Goal: Information Seeking & Learning: Learn about a topic

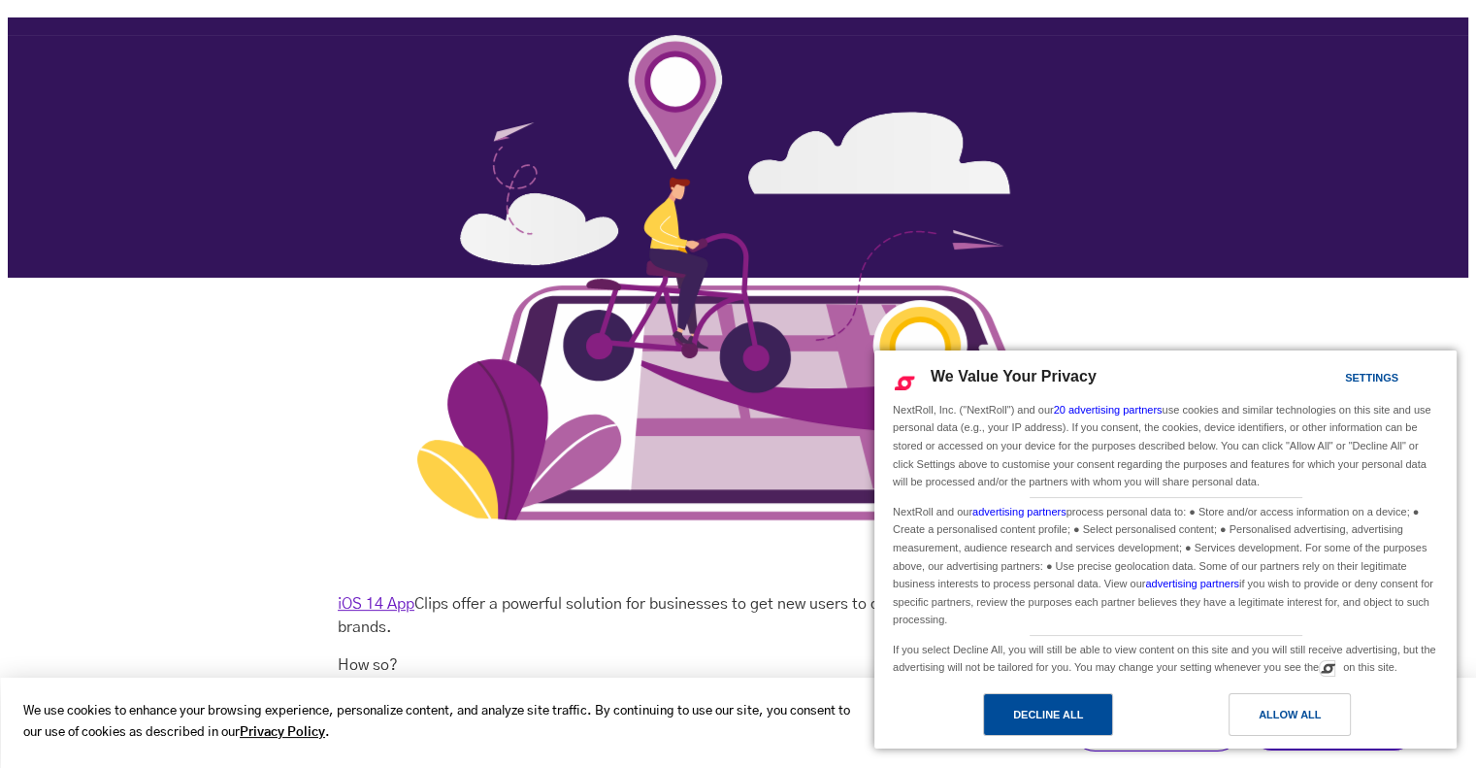
click at [1056, 712] on div "Decline All" at bounding box center [1048, 714] width 70 height 21
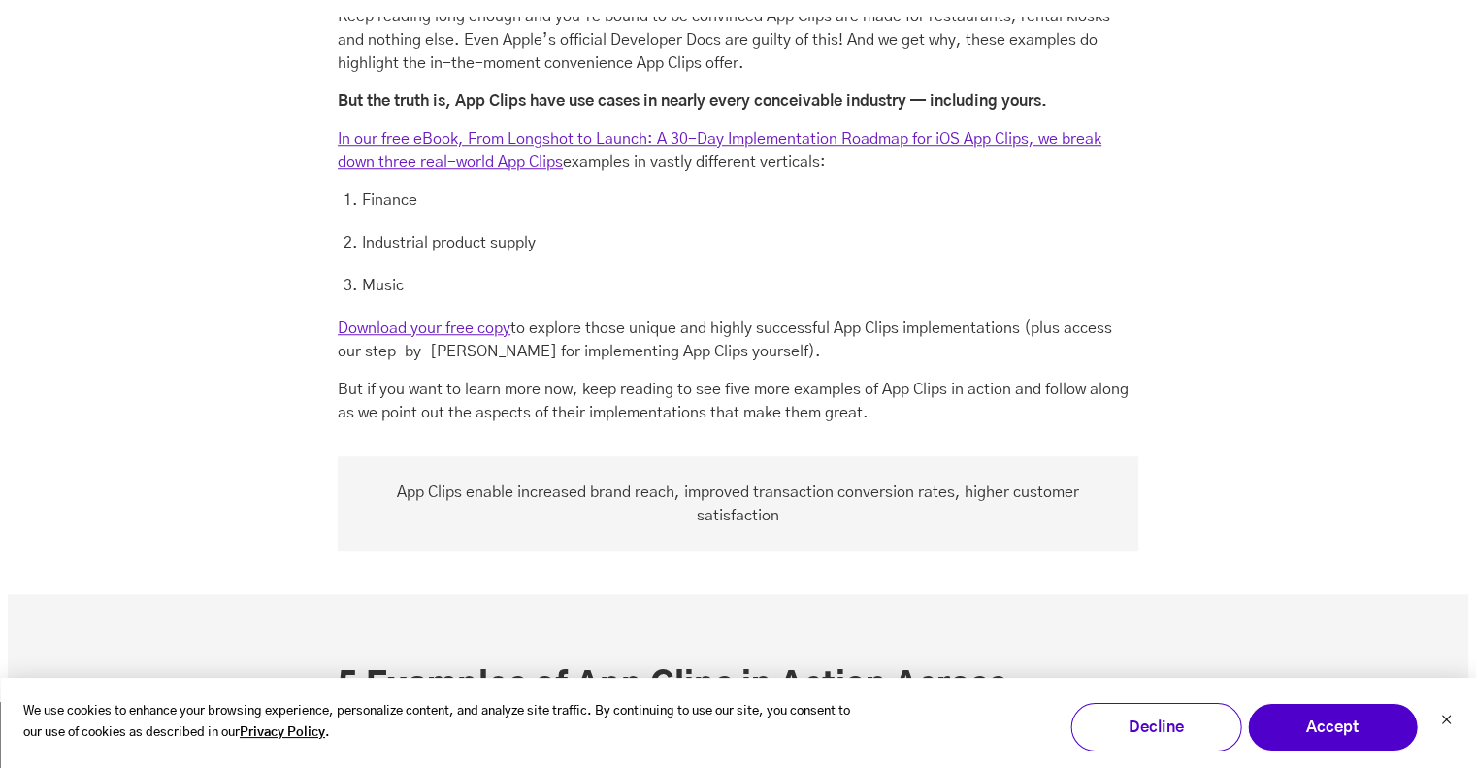
scroll to position [1553, 0]
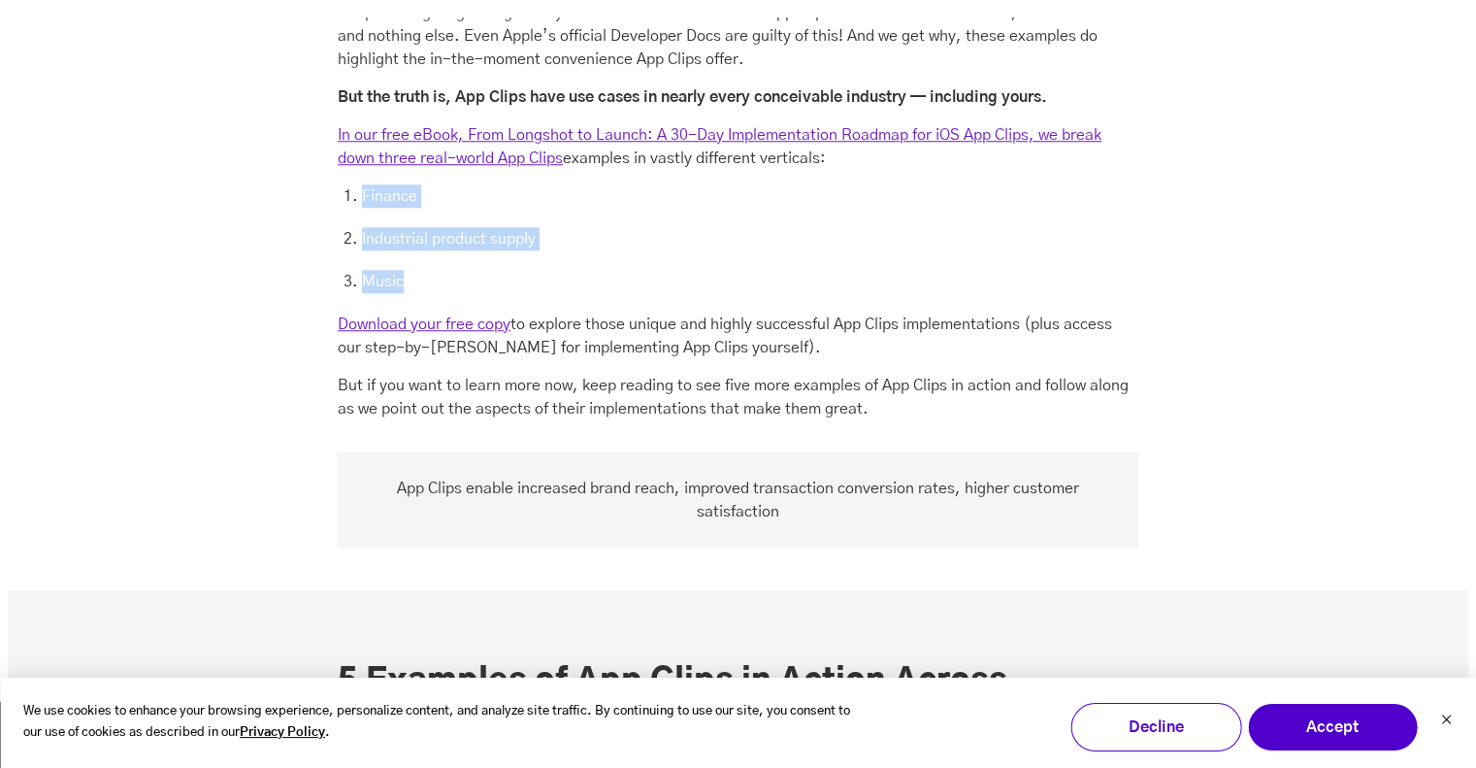
drag, startPoint x: 625, startPoint y: 289, endPoint x: 340, endPoint y: 197, distance: 299.9
click at [340, 197] on ol "Finance Industrial product supply Music" at bounding box center [738, 238] width 801 height 109
drag, startPoint x: 342, startPoint y: 194, endPoint x: 617, endPoint y: 267, distance: 285.1
click at [617, 267] on ol "Finance Industrial product supply Music" at bounding box center [738, 238] width 801 height 109
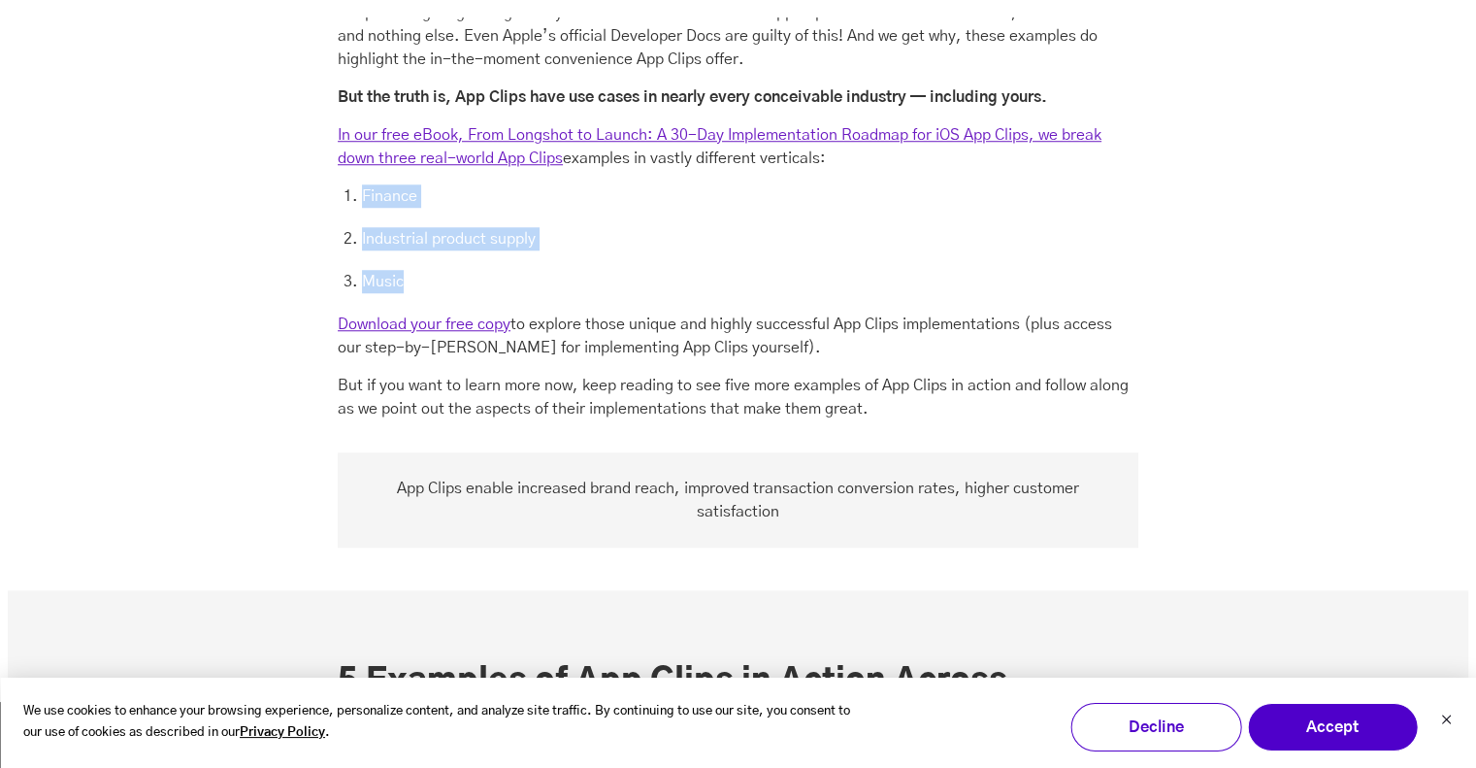
click at [617, 267] on ol "Finance Industrial product supply Music" at bounding box center [738, 238] width 801 height 109
drag, startPoint x: 618, startPoint y: 264, endPoint x: 415, endPoint y: 207, distance: 210.8
click at [415, 207] on ol "Finance Industrial product supply Music" at bounding box center [738, 238] width 801 height 109
click at [415, 207] on li "Finance" at bounding box center [750, 195] width 776 height 23
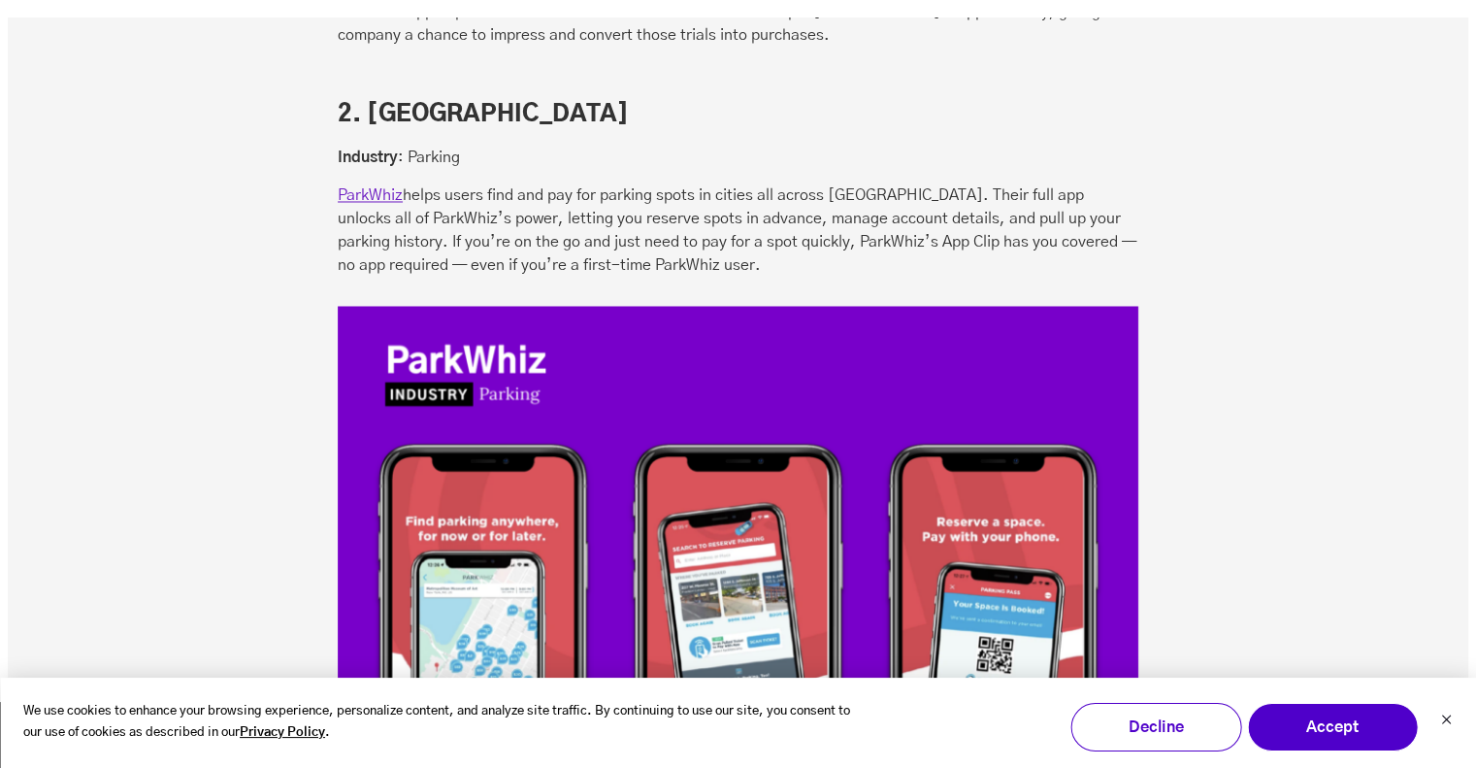
scroll to position [3397, 0]
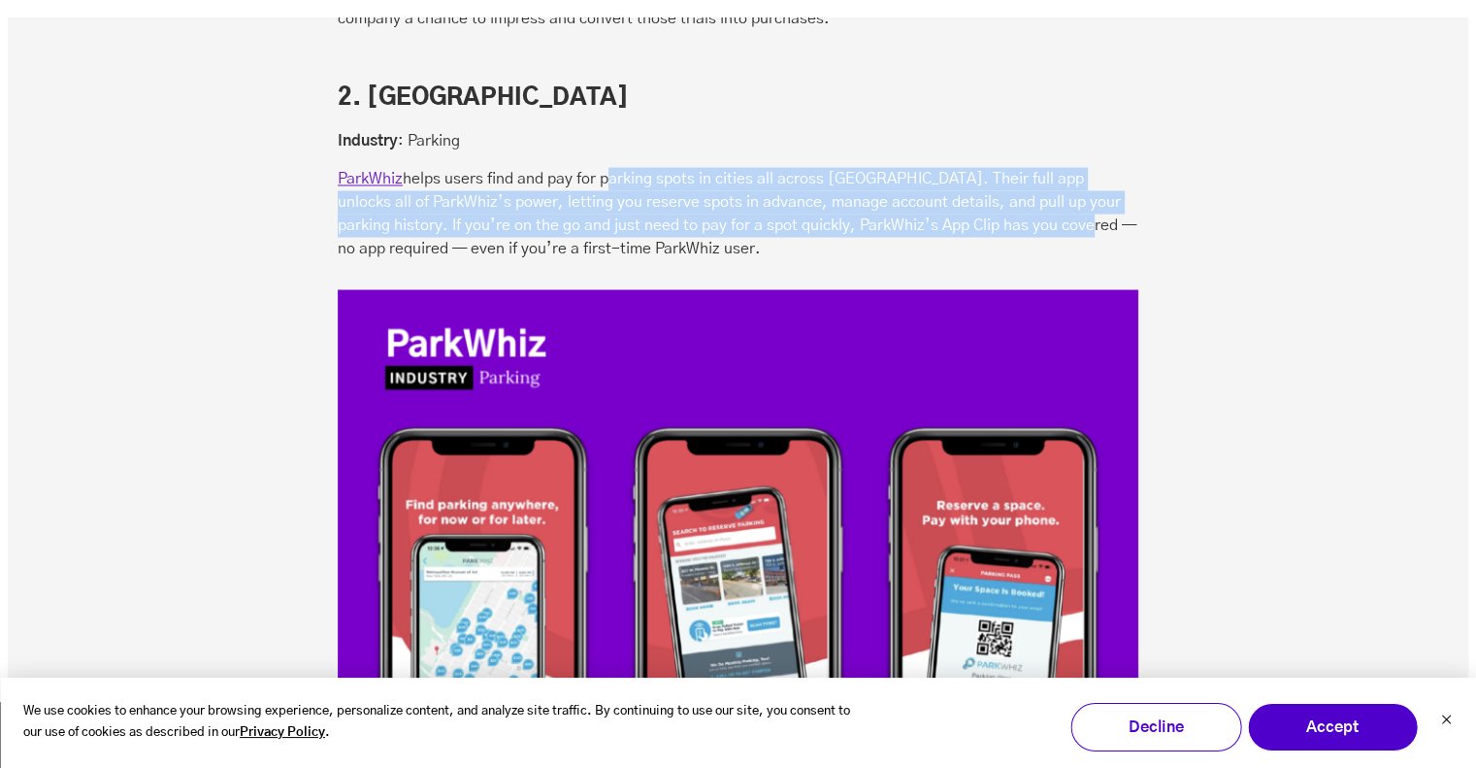
drag, startPoint x: 602, startPoint y: 184, endPoint x: 1031, endPoint y: 225, distance: 430.9
click at [1029, 224] on p "ParkWhiz helps users find and pay for parking spots in cities all across [GEOGR…" at bounding box center [738, 213] width 801 height 93
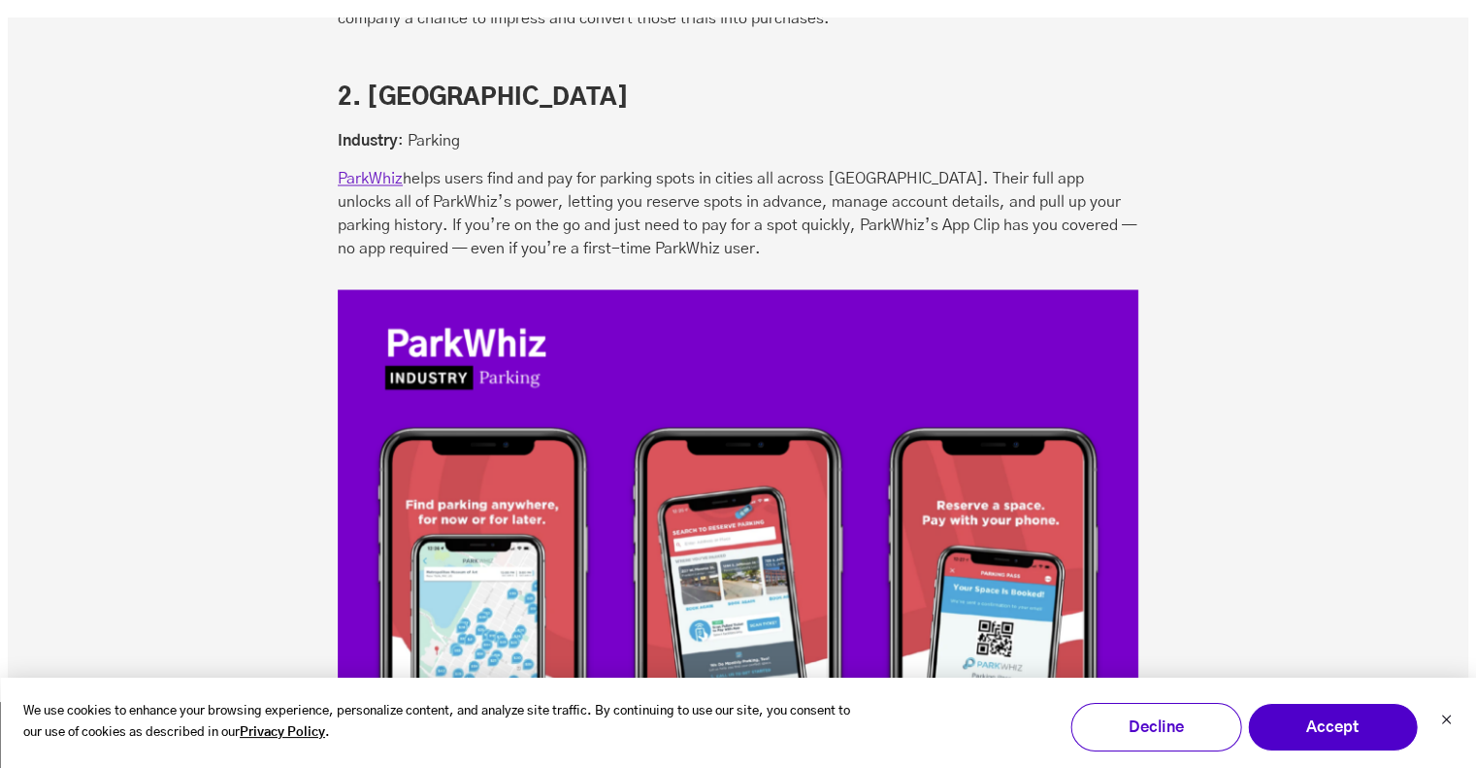
click at [1036, 228] on p "ParkWhiz helps users find and pay for parking spots in cities all across [GEOGR…" at bounding box center [738, 213] width 801 height 93
drag, startPoint x: 971, startPoint y: 237, endPoint x: 710, endPoint y: 204, distance: 262.2
click at [714, 205] on p "ParkWhiz helps users find and pay for parking spots in cities all across [GEOGR…" at bounding box center [738, 213] width 801 height 93
click at [698, 197] on p "ParkWhiz helps users find and pay for parking spots in cities all across [GEOGR…" at bounding box center [738, 213] width 801 height 93
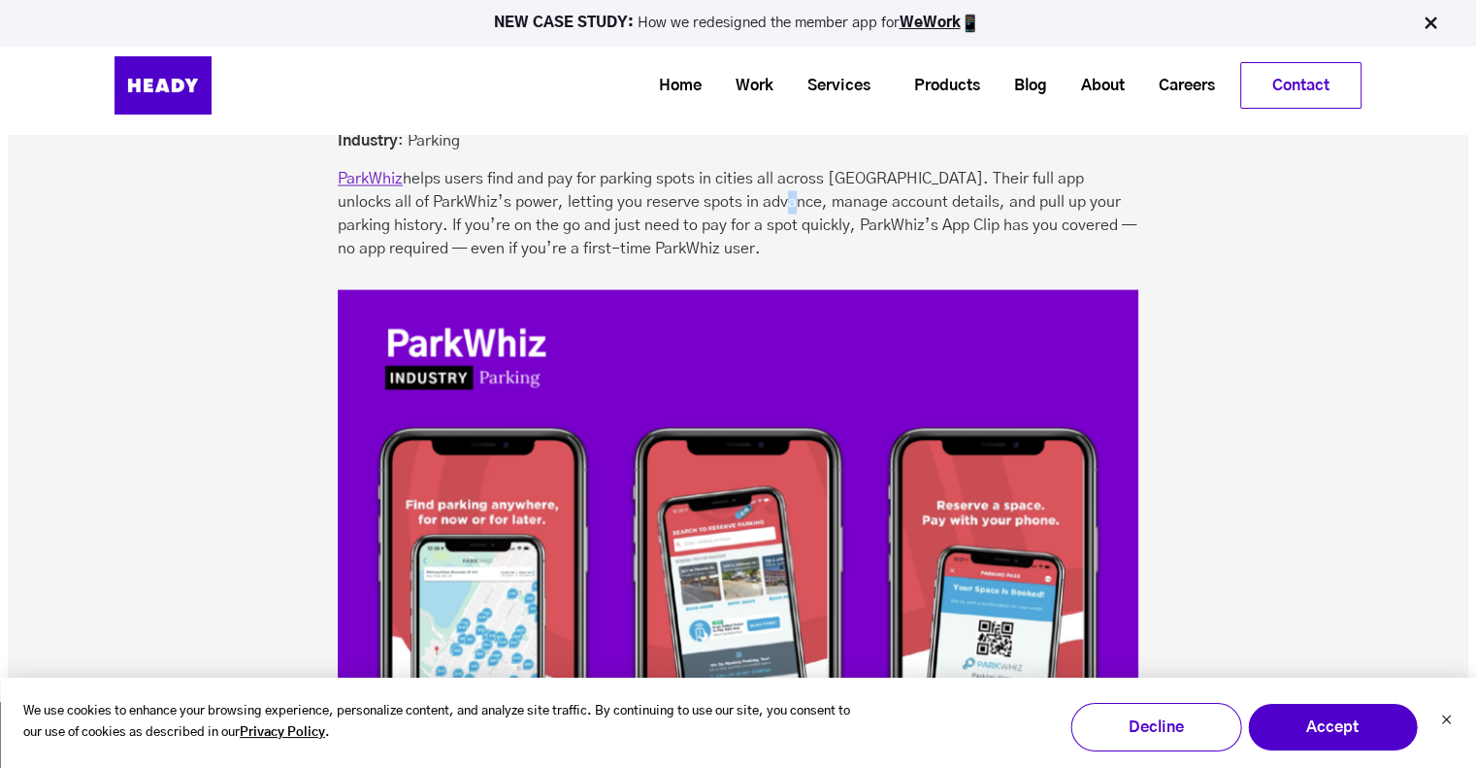
drag, startPoint x: 660, startPoint y: 176, endPoint x: 884, endPoint y: 248, distance: 235.7
click at [884, 248] on p "ParkWhiz helps users find and pay for parking spots in cities all across [GEOGR…" at bounding box center [738, 213] width 801 height 93
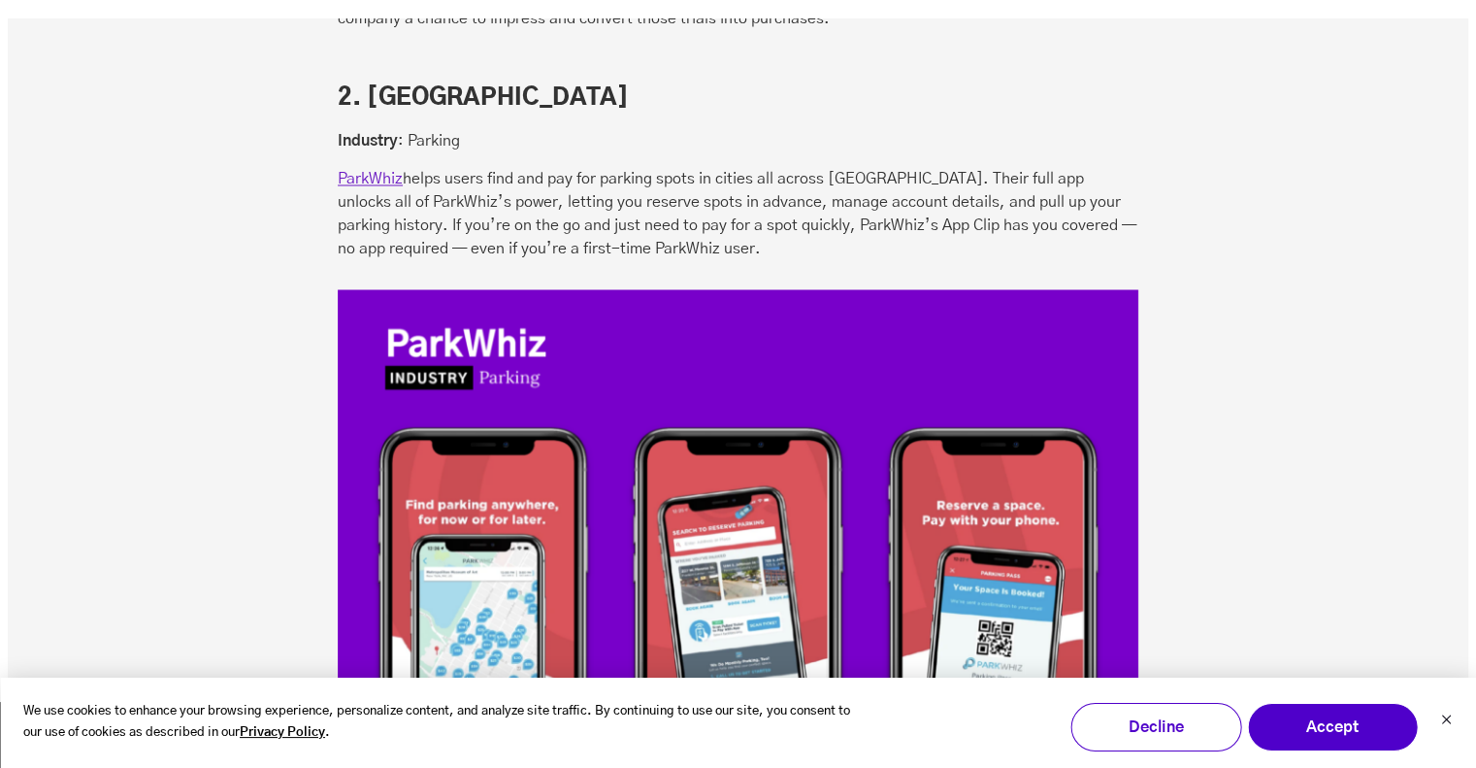
scroll to position [3688, 0]
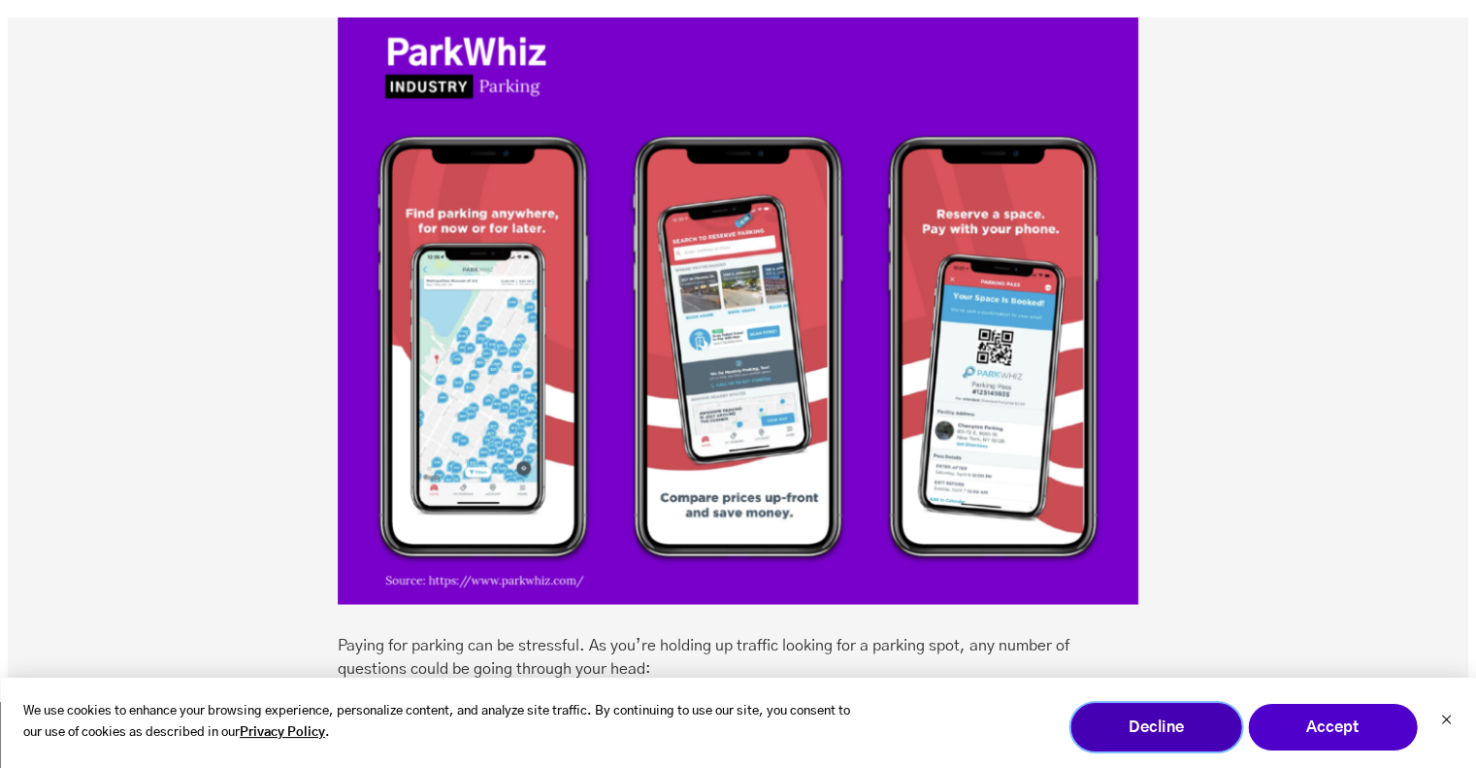
click at [1172, 725] on button "Decline" at bounding box center [1156, 727] width 171 height 49
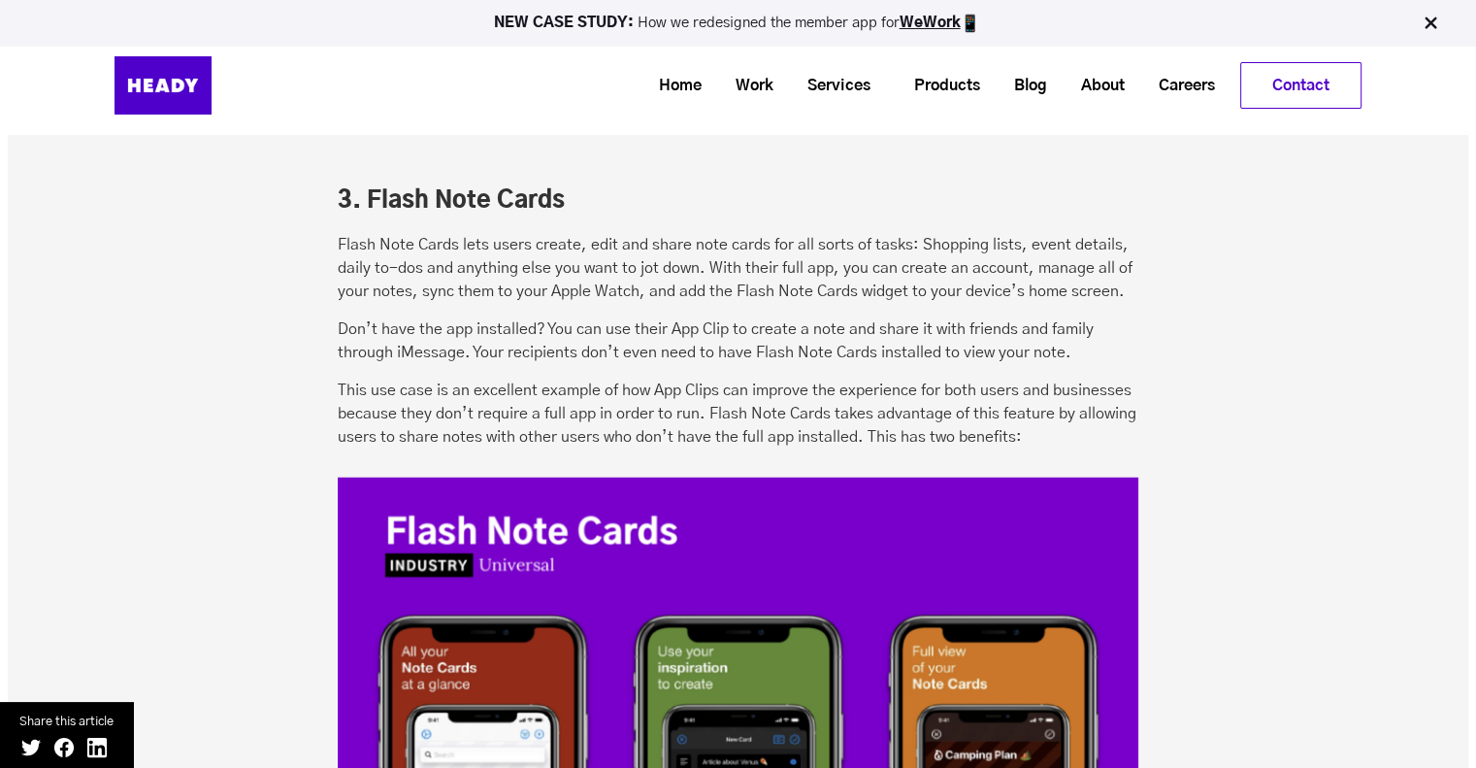
scroll to position [4659, 0]
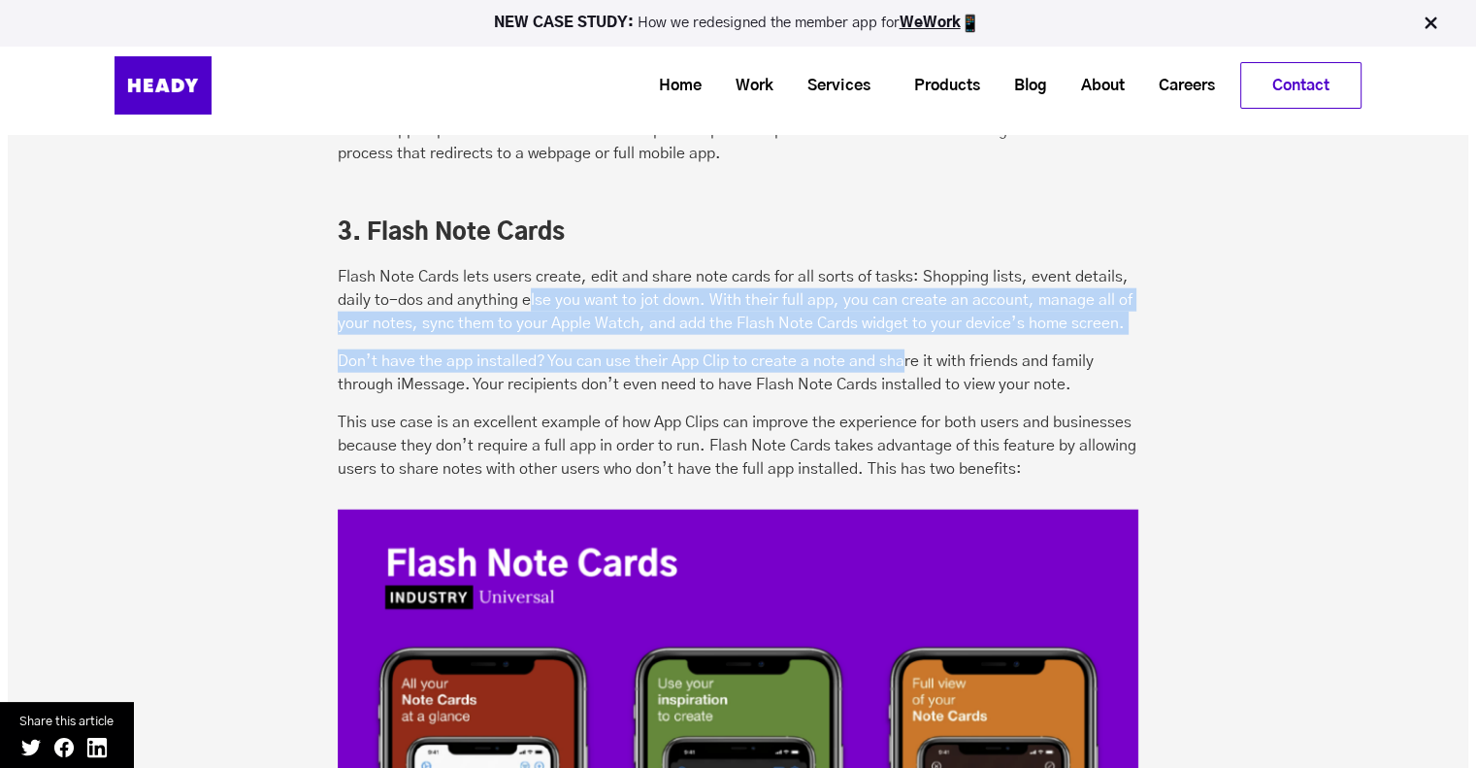
drag, startPoint x: 526, startPoint y: 302, endPoint x: 897, endPoint y: 352, distance: 374.2
click at [897, 352] on div "5 Examples of App Clips in Action Across Industries Curious to see what App Cli…" at bounding box center [738, 586] width 801 height 6061
click at [897, 352] on p "Don’t have the app installed? You can use their App Clip to create a note and s…" at bounding box center [738, 372] width 801 height 47
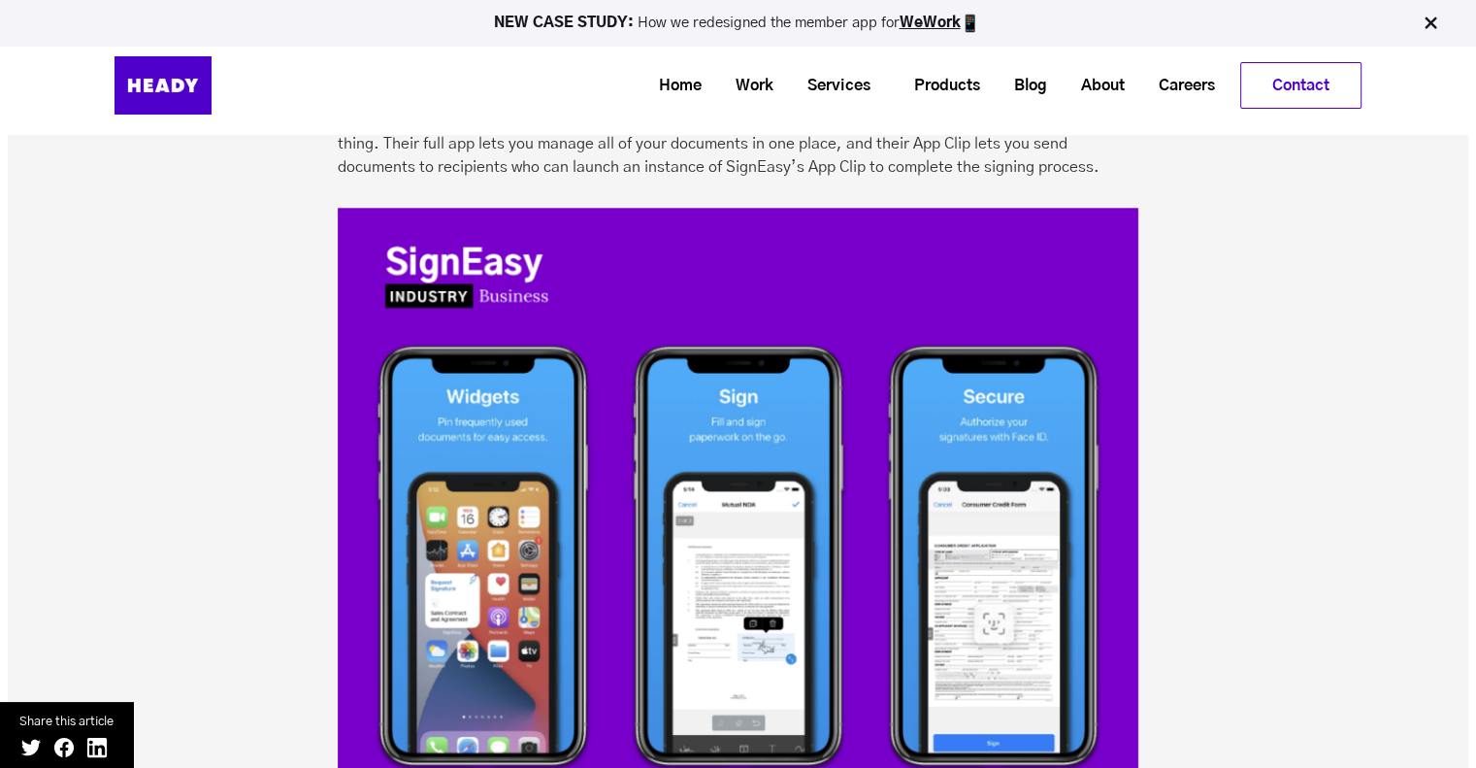
scroll to position [7085, 0]
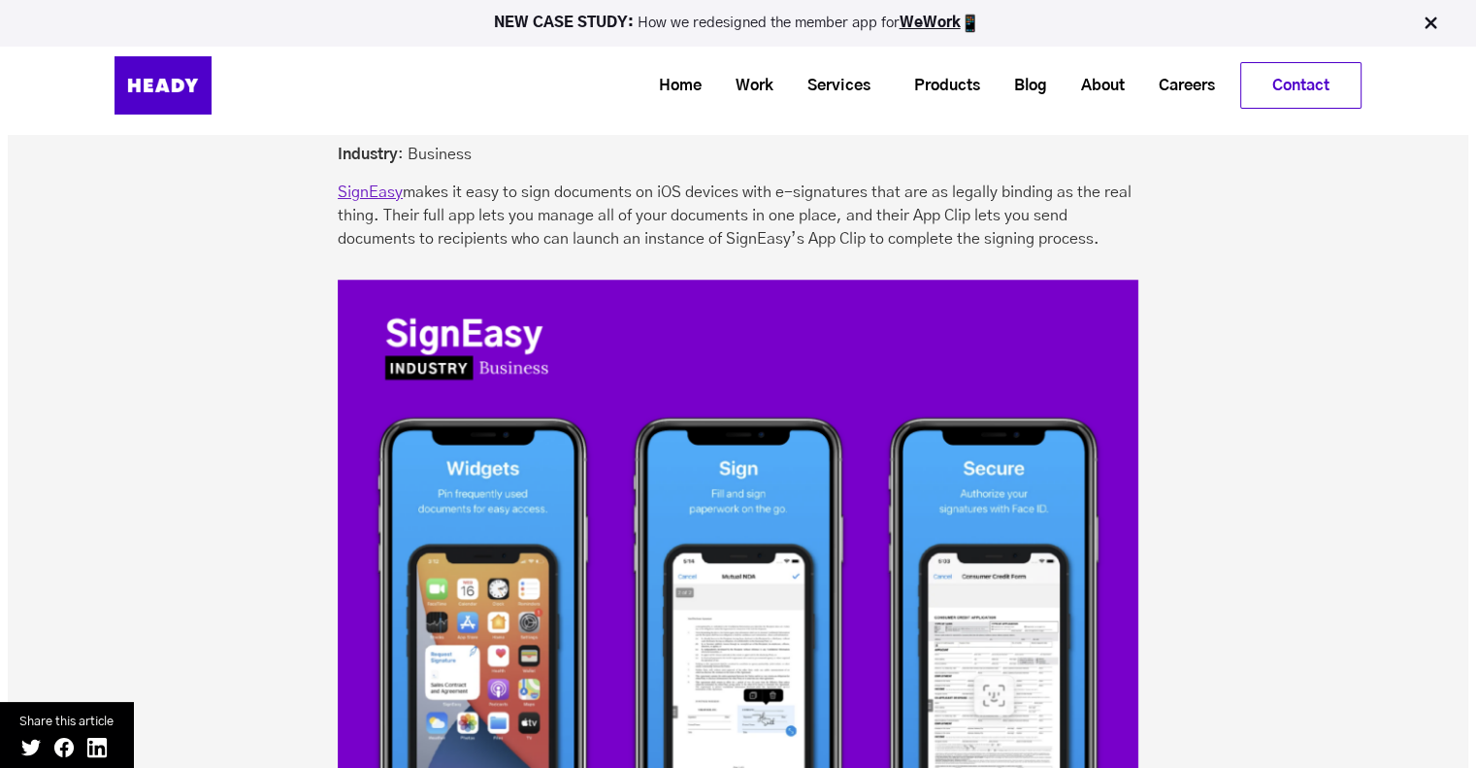
drag, startPoint x: 624, startPoint y: 181, endPoint x: 1134, endPoint y: 248, distance: 514.1
click at [1134, 248] on p "SignEasy makes it easy to sign documents on iOS devices with e-signatures that …" at bounding box center [738, 216] width 801 height 70
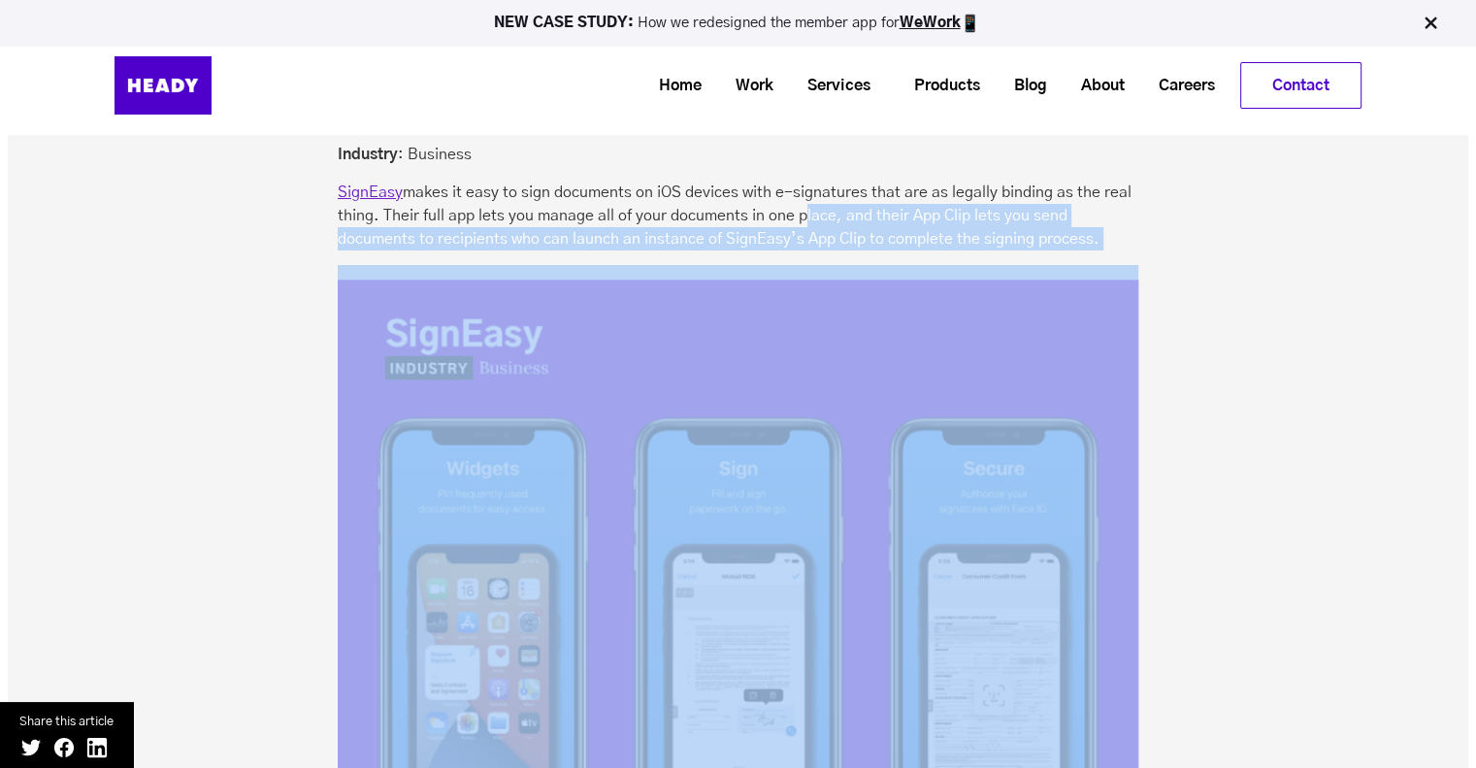
drag, startPoint x: 1016, startPoint y: 244, endPoint x: 806, endPoint y: 220, distance: 211.9
click at [808, 220] on p "SignEasy makes it easy to sign documents on iOS devices with e-signatures that …" at bounding box center [738, 216] width 801 height 70
click at [805, 220] on p "SignEasy makes it easy to sign documents on iOS devices with e-signatures that …" at bounding box center [738, 216] width 801 height 70
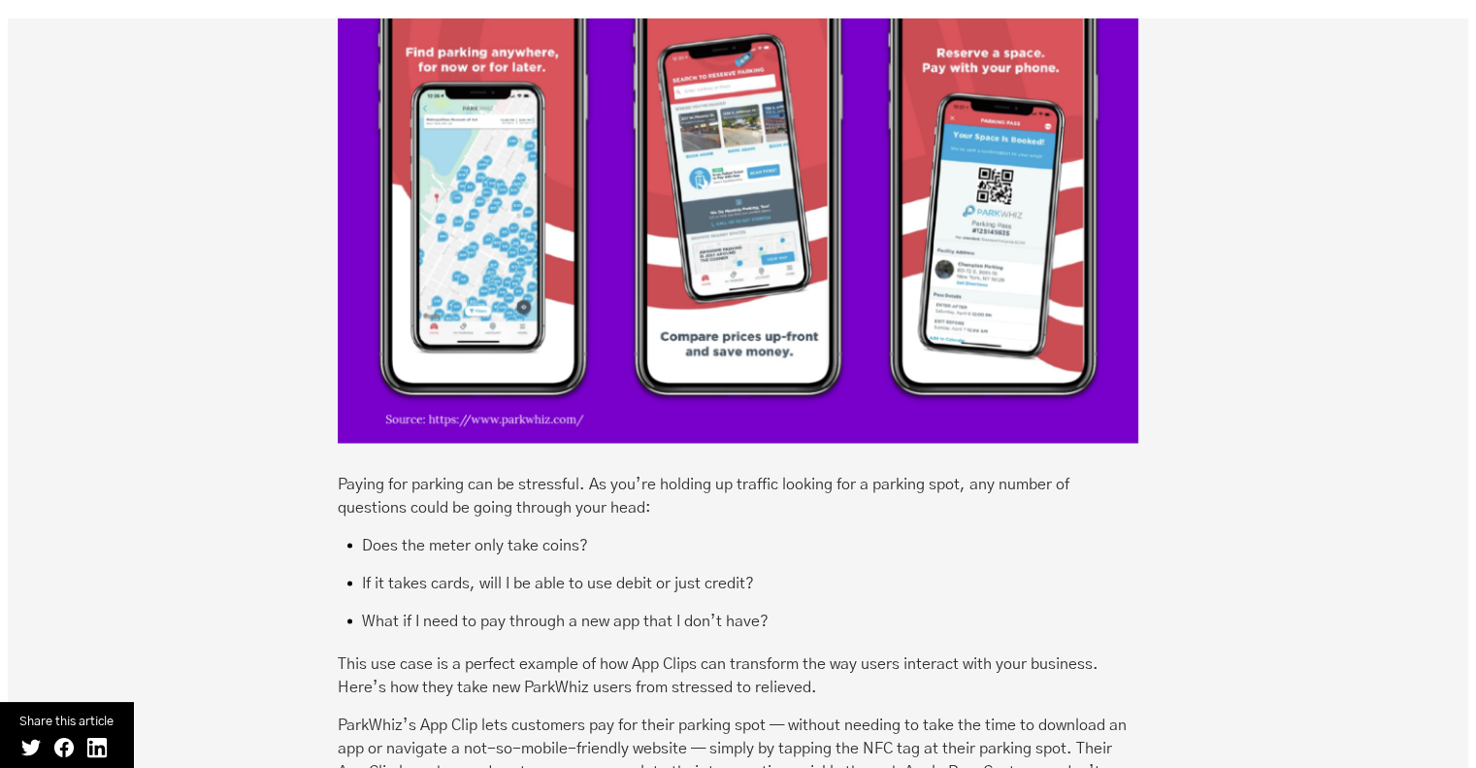
scroll to position [3979, 0]
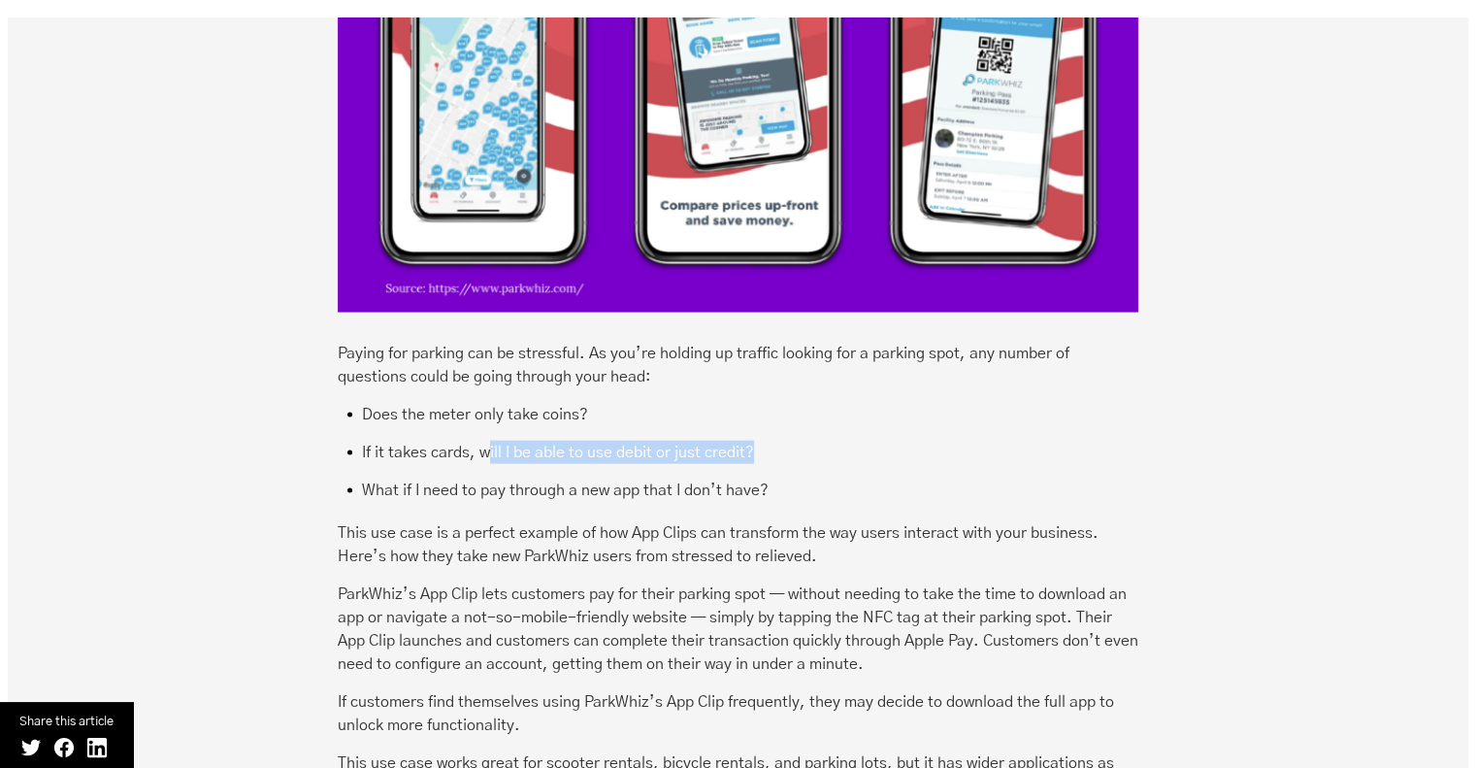
drag, startPoint x: 485, startPoint y: 456, endPoint x: 798, endPoint y: 461, distance: 312.6
click at [798, 461] on li "If it takes cards, will I be able to use debit or just credit?" at bounding box center [738, 460] width 801 height 38
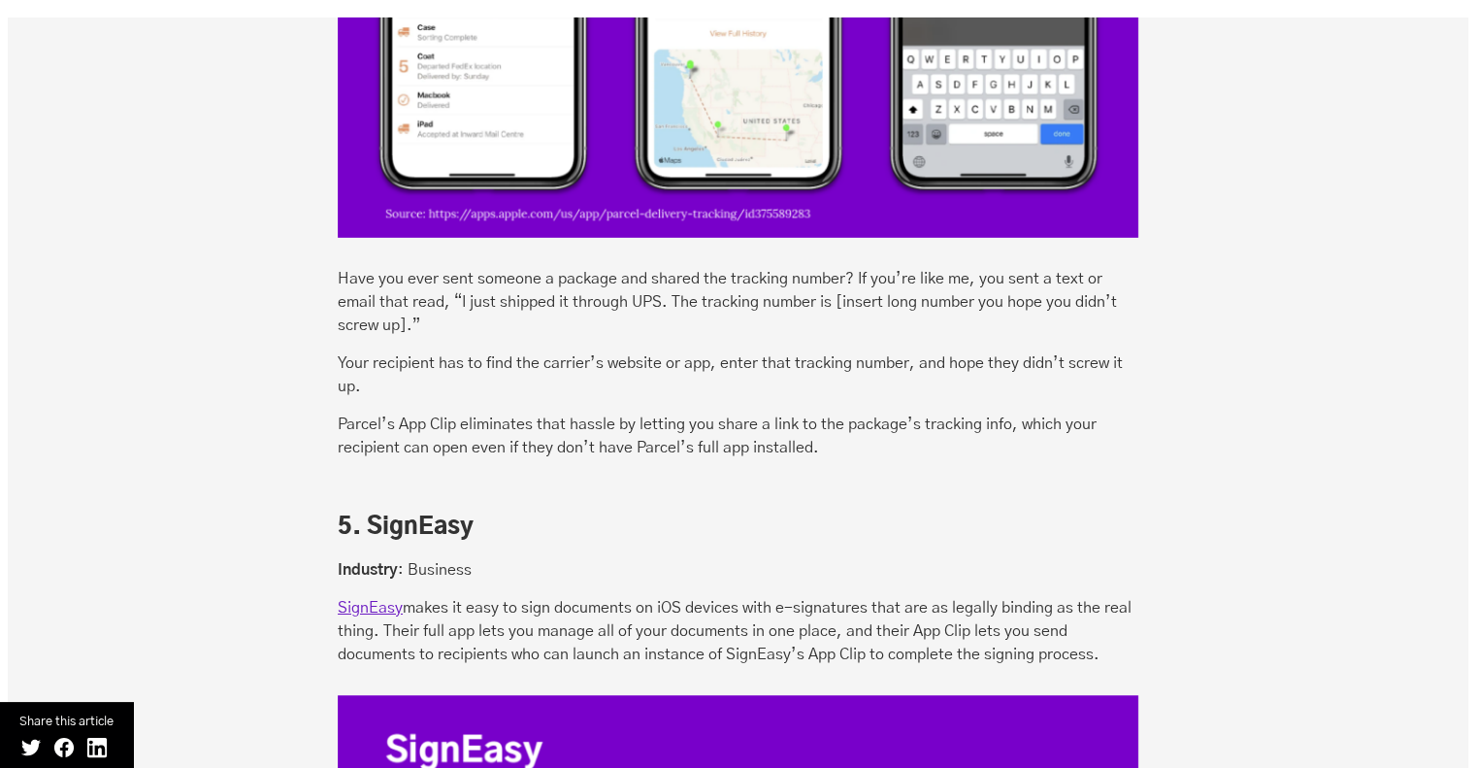
scroll to position [6697, 0]
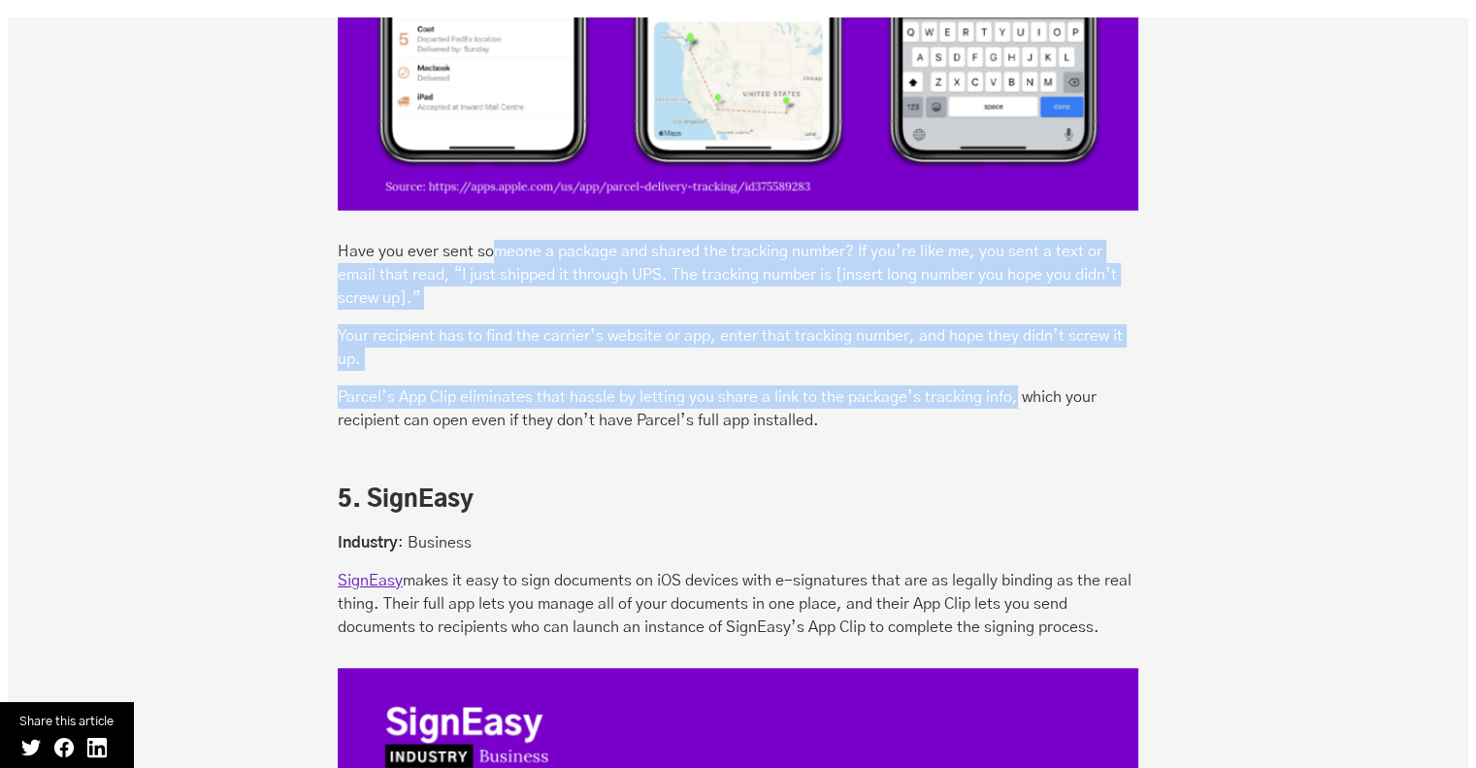
drag, startPoint x: 493, startPoint y: 255, endPoint x: 1012, endPoint y: 376, distance: 533.0
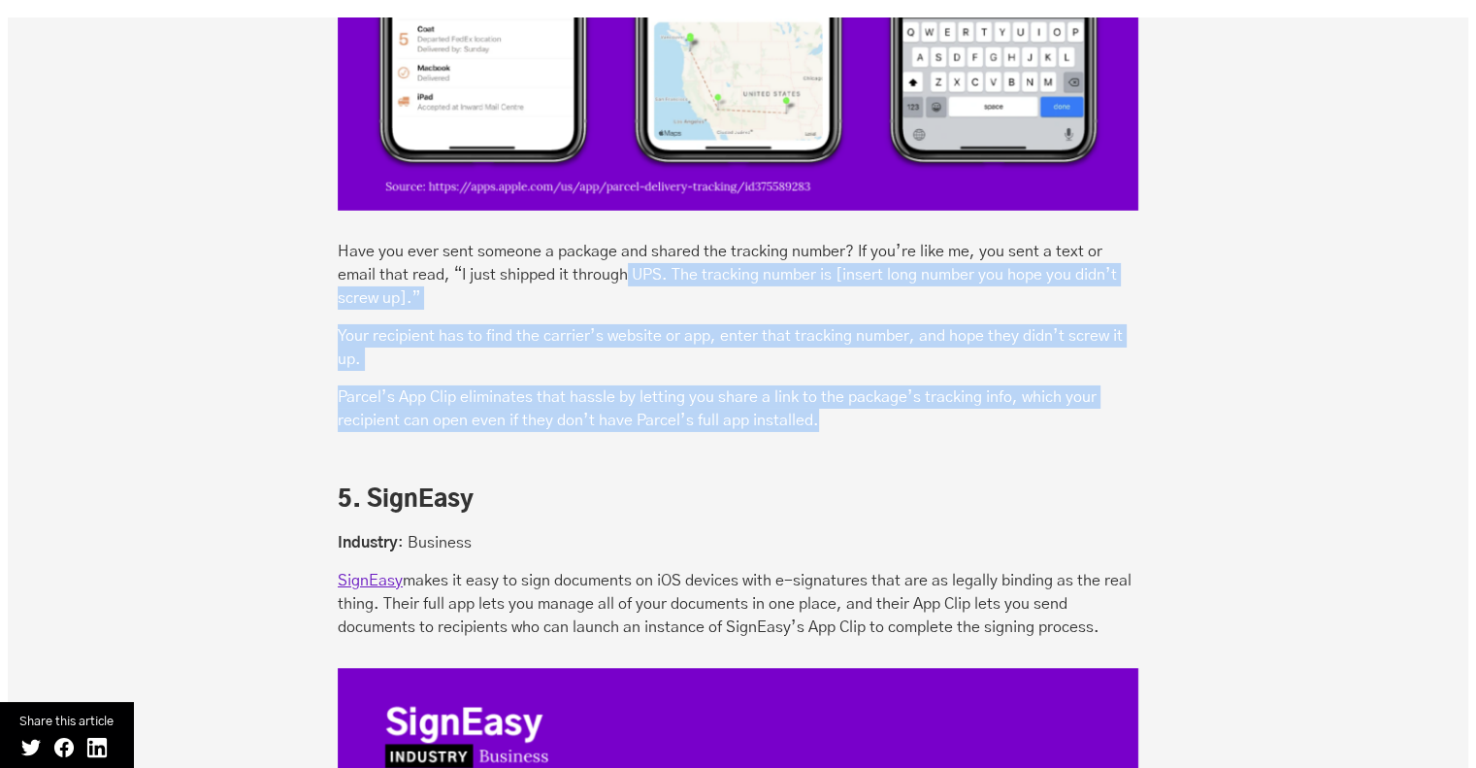
drag, startPoint x: 943, startPoint y: 415, endPoint x: 586, endPoint y: 282, distance: 381.1
click at [586, 282] on p "Have you ever sent someone a package and shared the tracking number? If you’re …" at bounding box center [738, 275] width 801 height 70
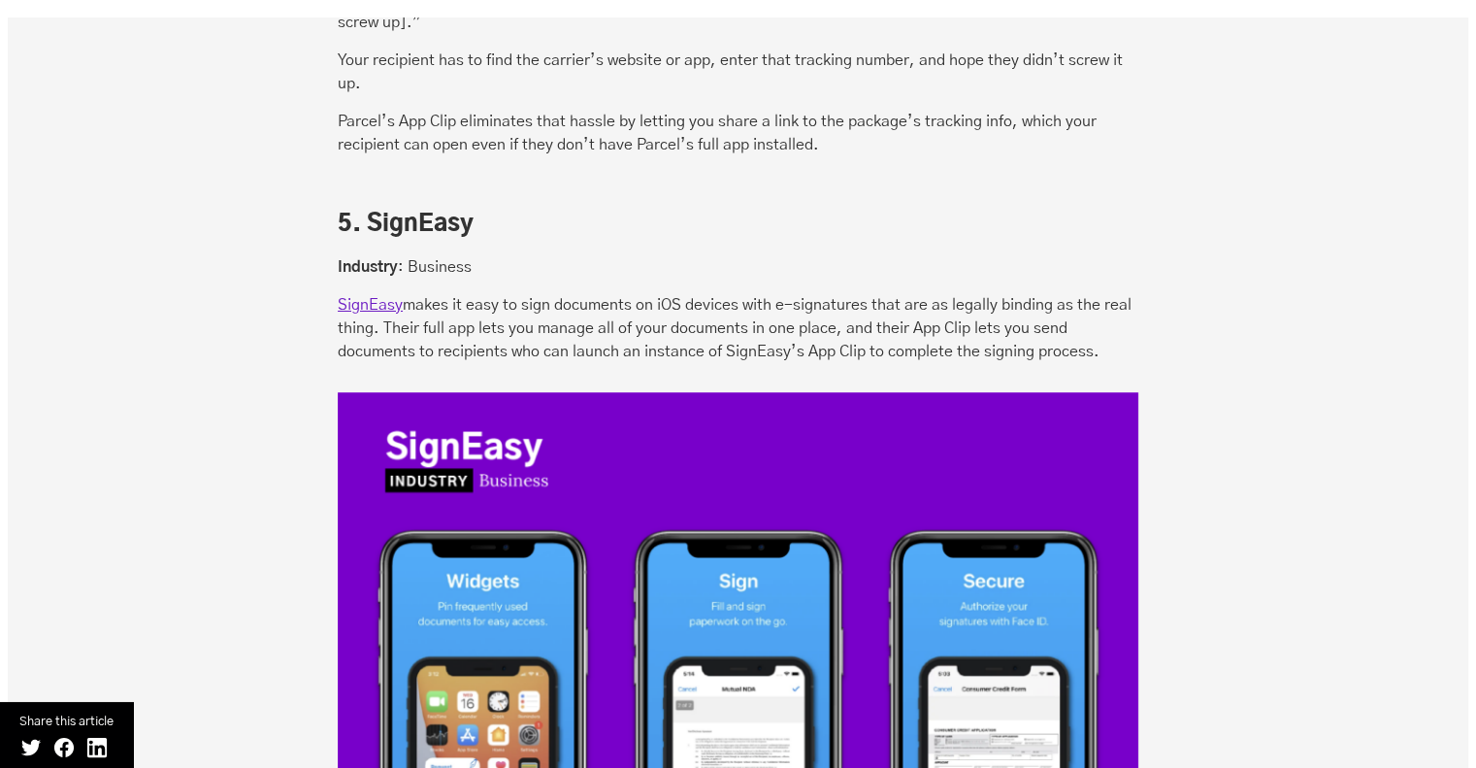
scroll to position [6988, 0]
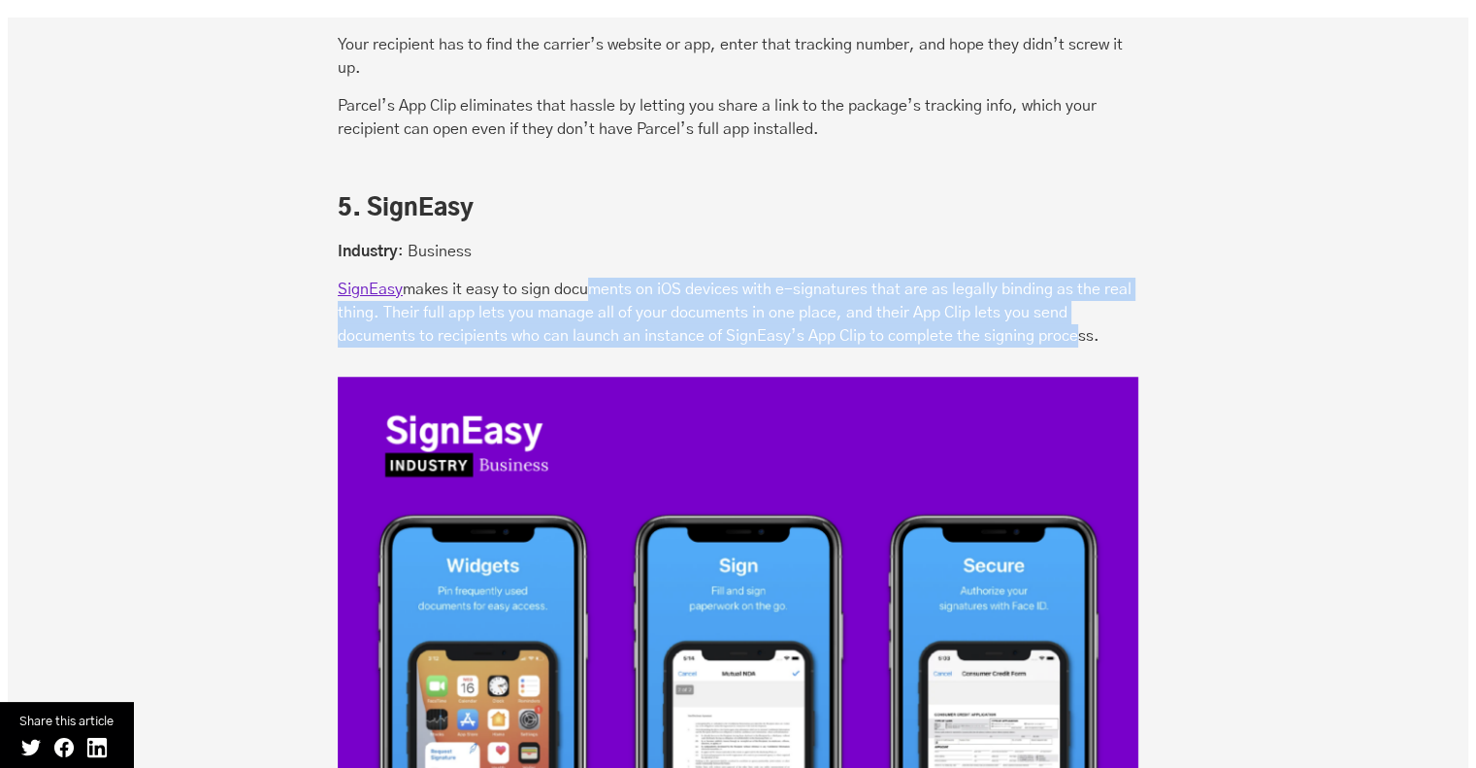
drag, startPoint x: 584, startPoint y: 279, endPoint x: 1068, endPoint y: 337, distance: 486.9
click at [1068, 337] on p "SignEasy makes it easy to sign documents on iOS devices with e-signatures that …" at bounding box center [738, 313] width 801 height 70
click at [1067, 337] on p "SignEasy makes it easy to sign documents on iOS devices with e-signatures that …" at bounding box center [738, 313] width 801 height 70
click at [1134, 321] on p "SignEasy makes it easy to sign documents on iOS devices with e-signatures that …" at bounding box center [738, 313] width 801 height 70
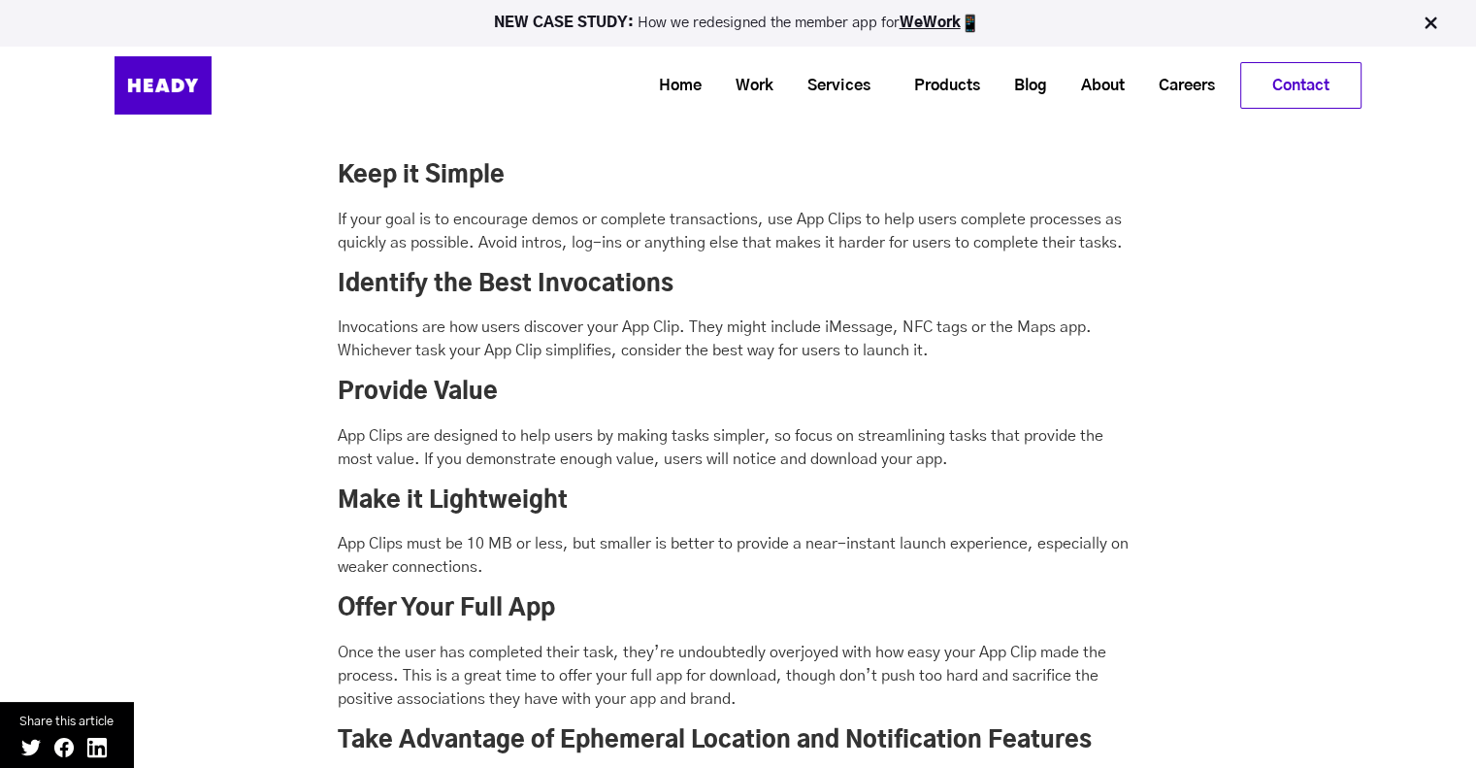
scroll to position [8541, 0]
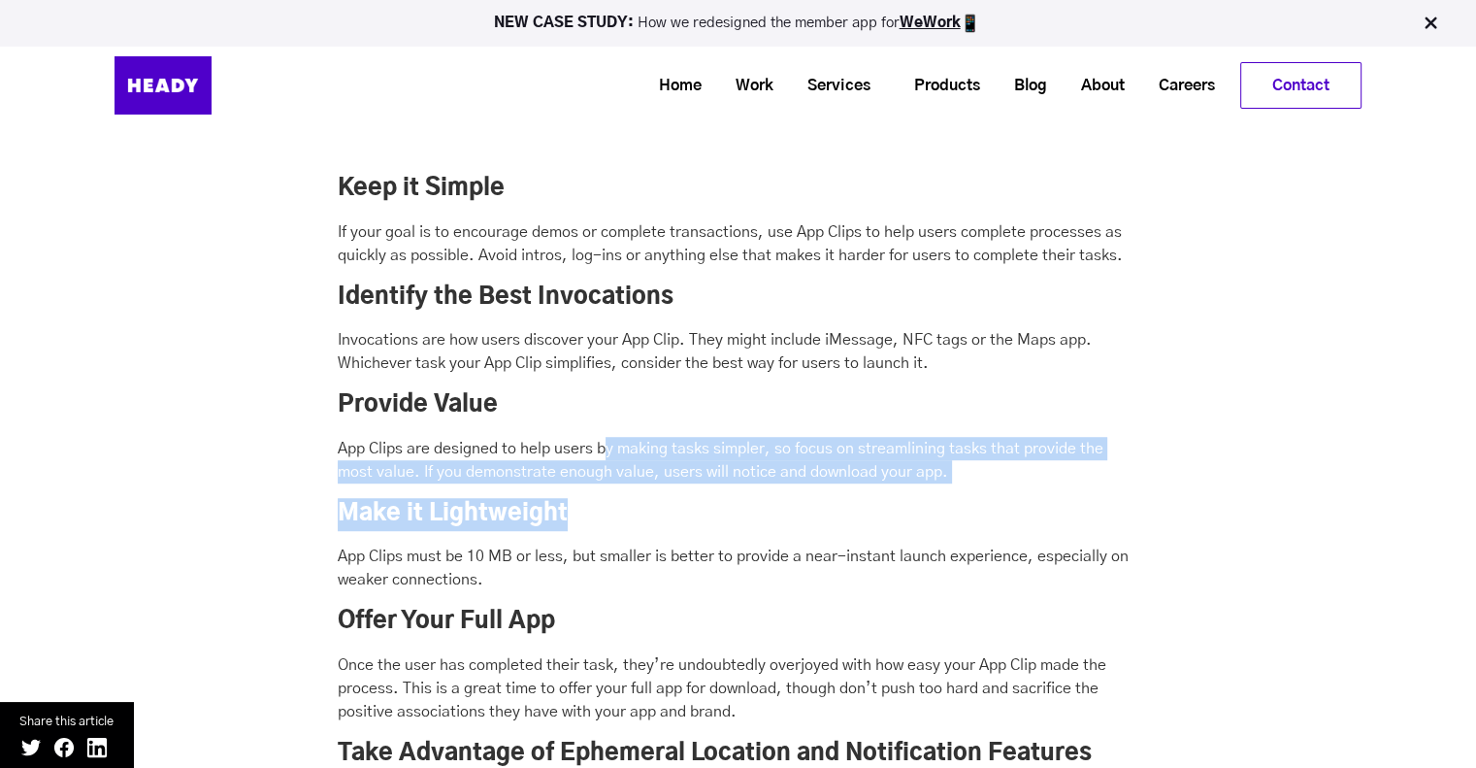
drag, startPoint x: 657, startPoint y: 472, endPoint x: 1164, endPoint y: 483, distance: 506.8
click at [1164, 483] on div "Best Practices for App Clip Development That We’ve Learned from These Examples …" at bounding box center [738, 609] width 1461 height 1663
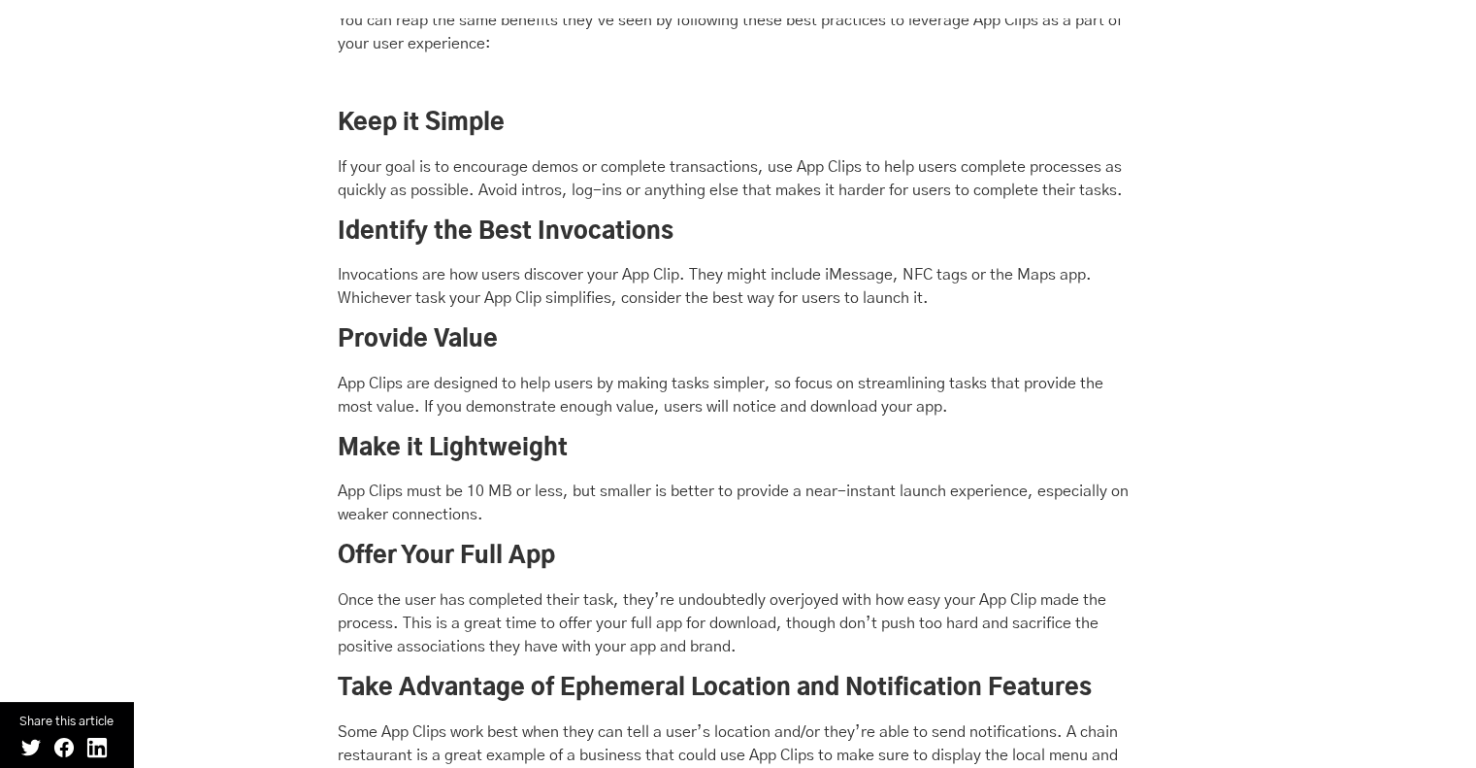
scroll to position [8735, 0]
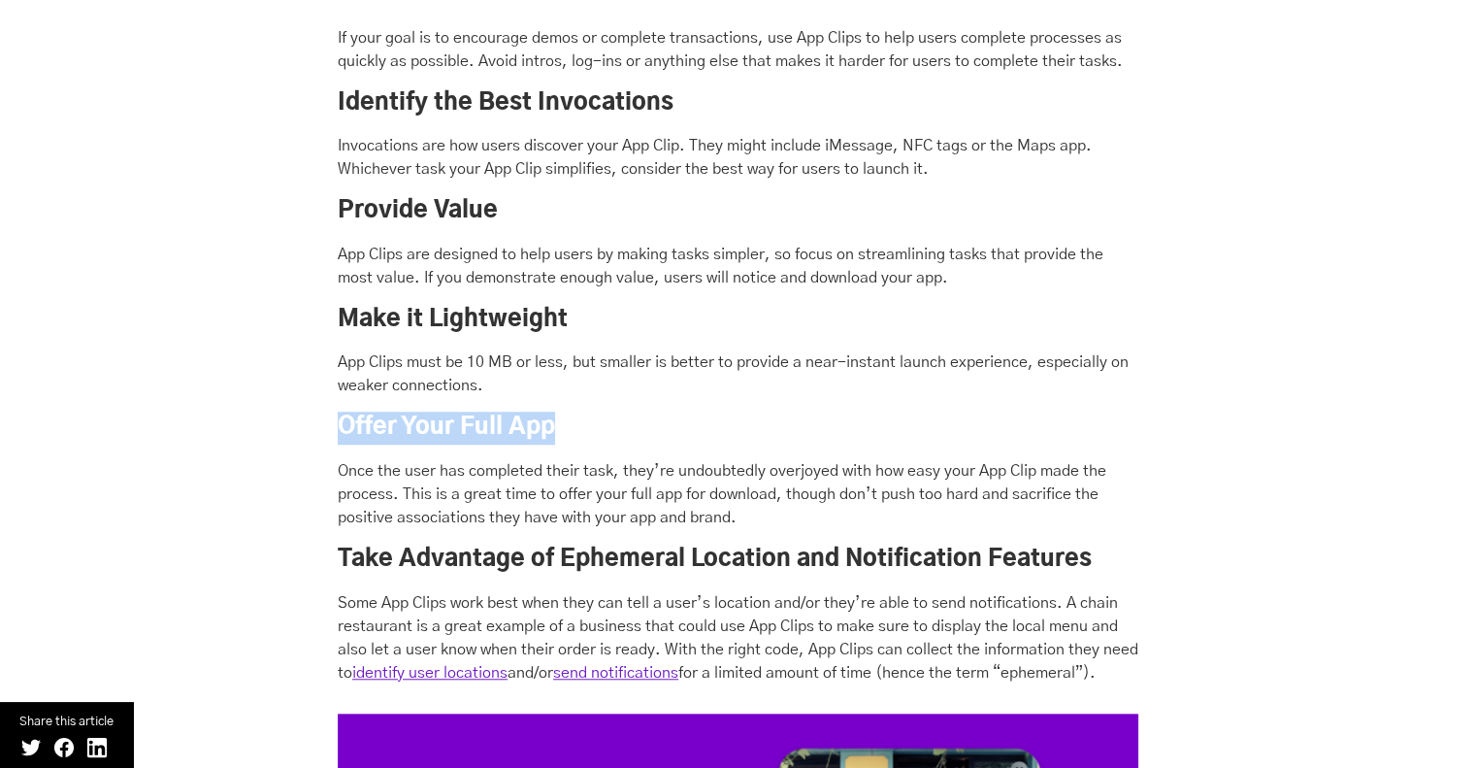
drag, startPoint x: 912, startPoint y: 421, endPoint x: 679, endPoint y: 388, distance: 235.3
click at [679, 388] on div "Best Practices for App Clip Development That We’ve Learned from These Examples …" at bounding box center [738, 429] width 801 height 1548
click at [679, 388] on p "App Clips must be 10 MB or less, but smaller is better to provide a near-instan…" at bounding box center [738, 373] width 801 height 47
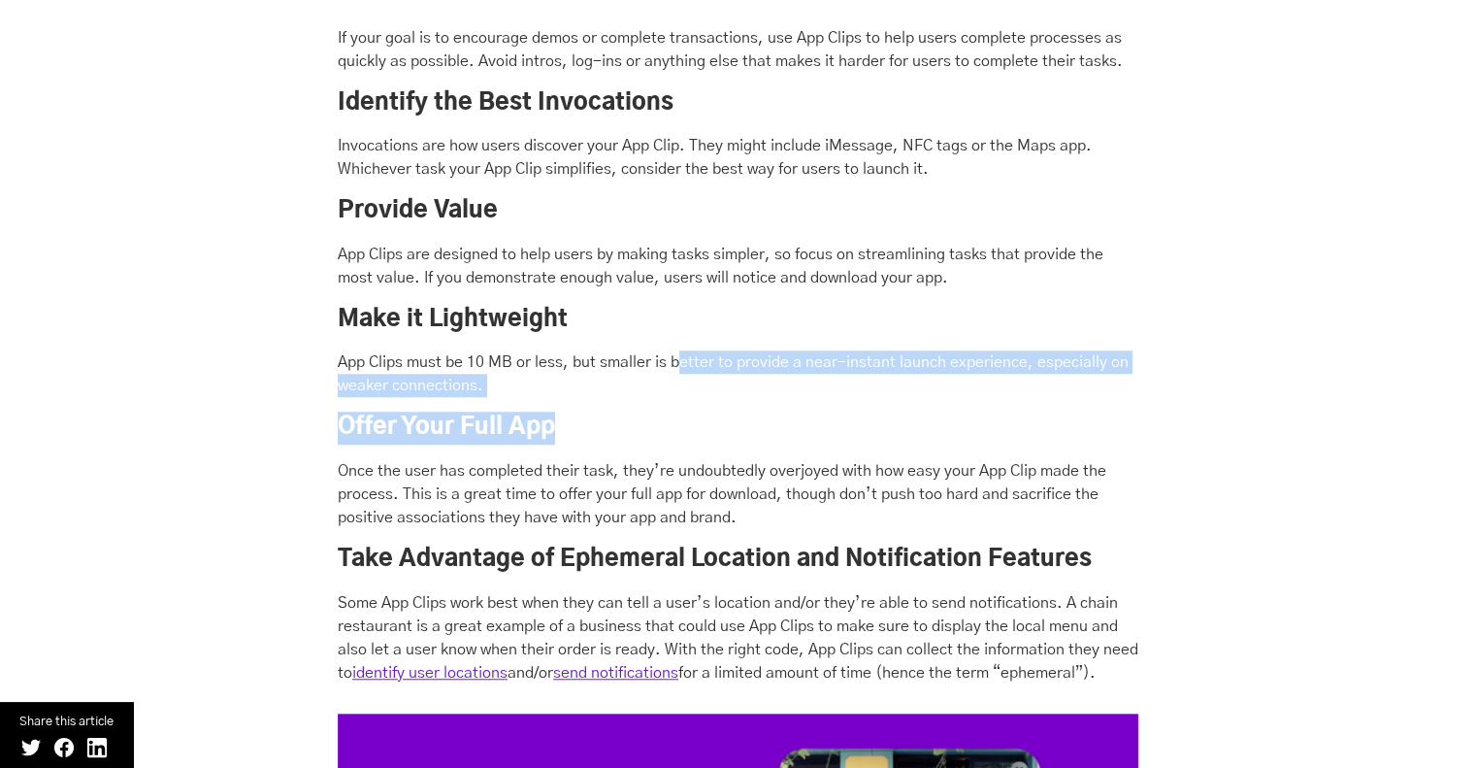
drag, startPoint x: 679, startPoint y: 364, endPoint x: 912, endPoint y: 405, distance: 236.5
click at [912, 405] on div "Best Practices for App Clip Development That We’ve Learned from These Examples …" at bounding box center [738, 429] width 801 height 1548
drag, startPoint x: 912, startPoint y: 405, endPoint x: 697, endPoint y: 368, distance: 218.6
click at [697, 369] on div "Best Practices for App Clip Development That We’ve Learned from These Examples …" at bounding box center [738, 429] width 801 height 1548
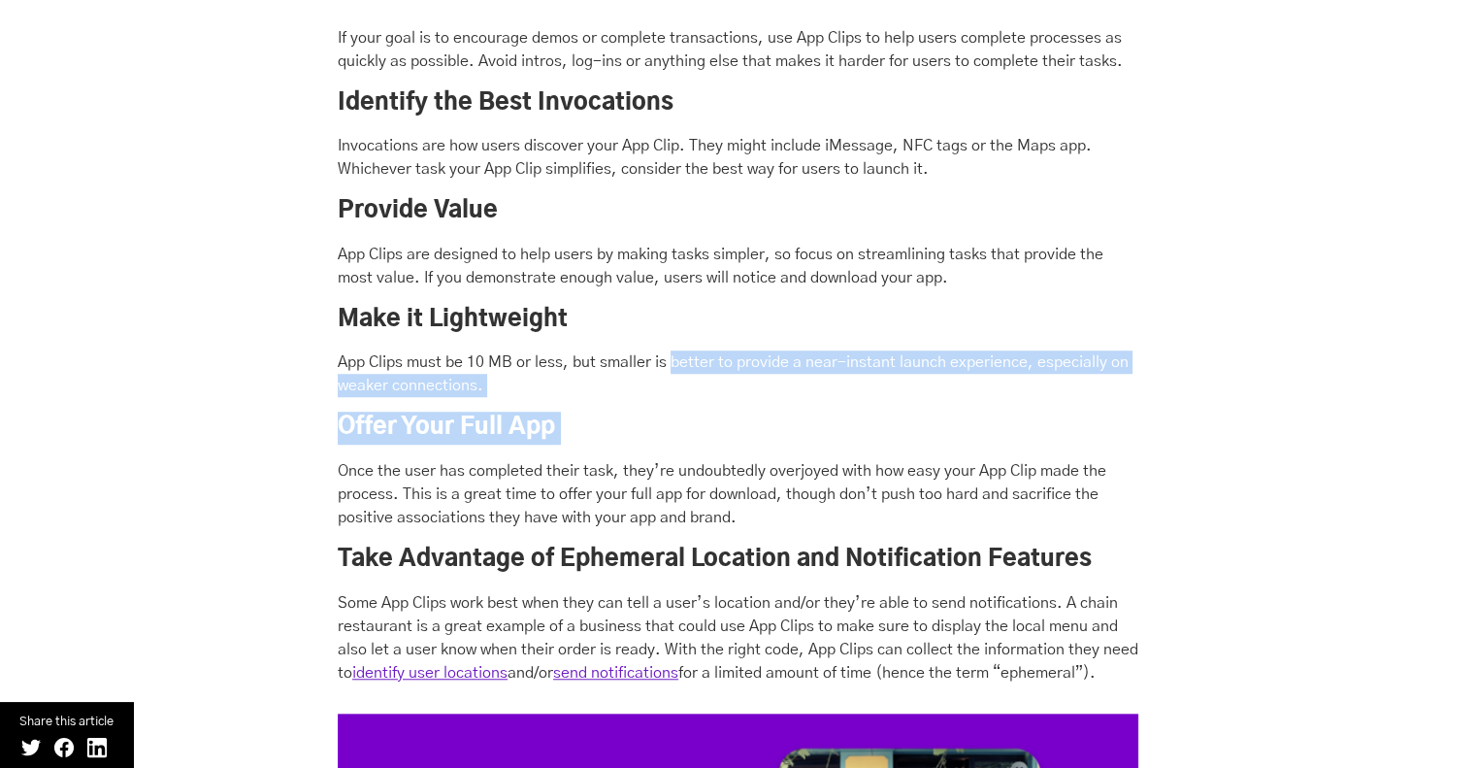
click at [697, 368] on p "App Clips must be 10 MB or less, but smaller is better to provide a near-instan…" at bounding box center [738, 373] width 801 height 47
drag, startPoint x: 748, startPoint y: 379, endPoint x: 912, endPoint y: 407, distance: 166.4
click at [912, 407] on div "Best Practices for App Clip Development That We’ve Learned from These Examples …" at bounding box center [738, 429] width 801 height 1548
click at [913, 407] on div "Best Practices for App Clip Development That We’ve Learned from These Examples …" at bounding box center [738, 429] width 801 height 1548
drag, startPoint x: 931, startPoint y: 395, endPoint x: 674, endPoint y: 372, distance: 258.3
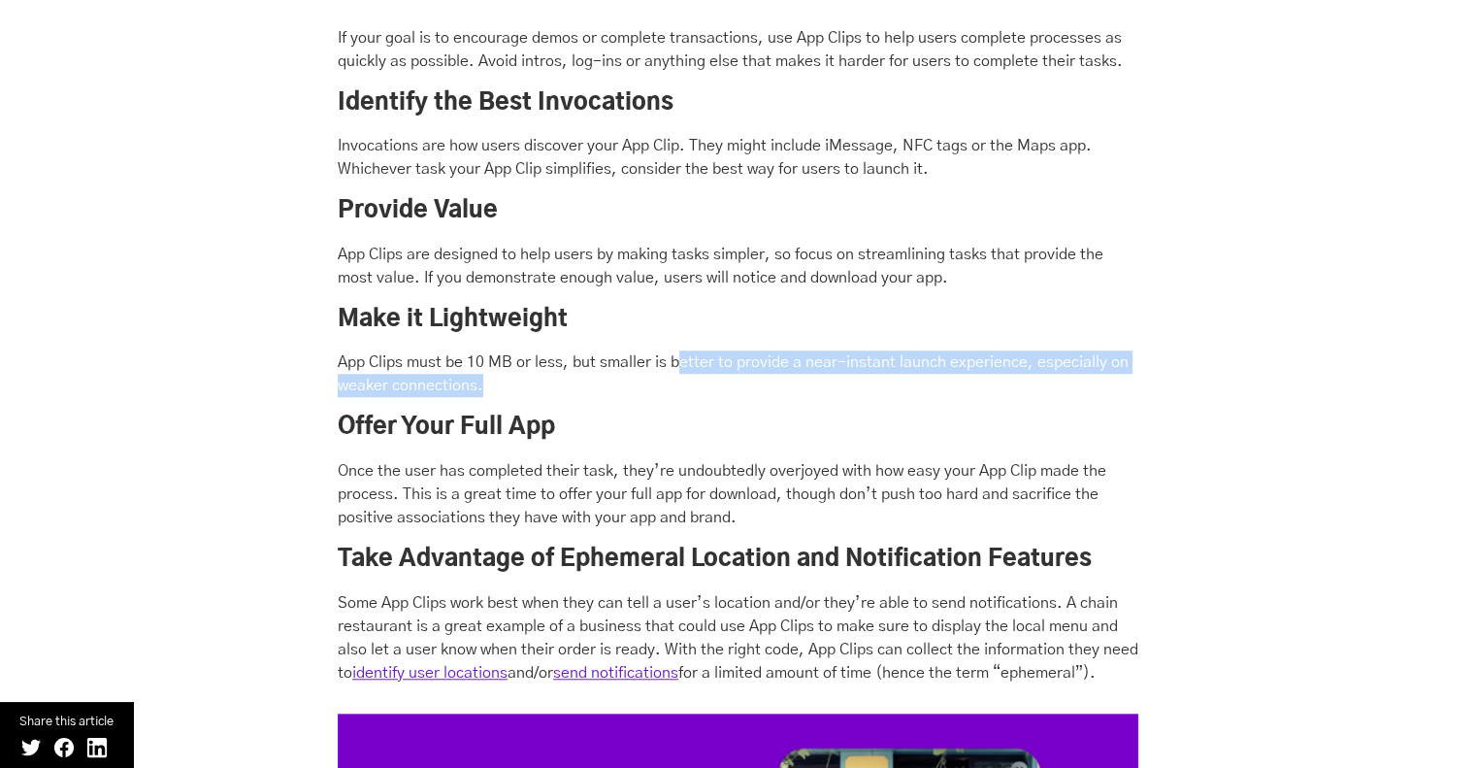
click at [674, 372] on p "App Clips must be 10 MB or less, but smaller is better to provide a near-instan…" at bounding box center [738, 373] width 801 height 47
drag, startPoint x: 674, startPoint y: 372, endPoint x: 928, endPoint y: 401, distance: 256.0
click at [928, 401] on div "Best Practices for App Clip Development That We’ve Learned from These Examples …" at bounding box center [738, 429] width 801 height 1548
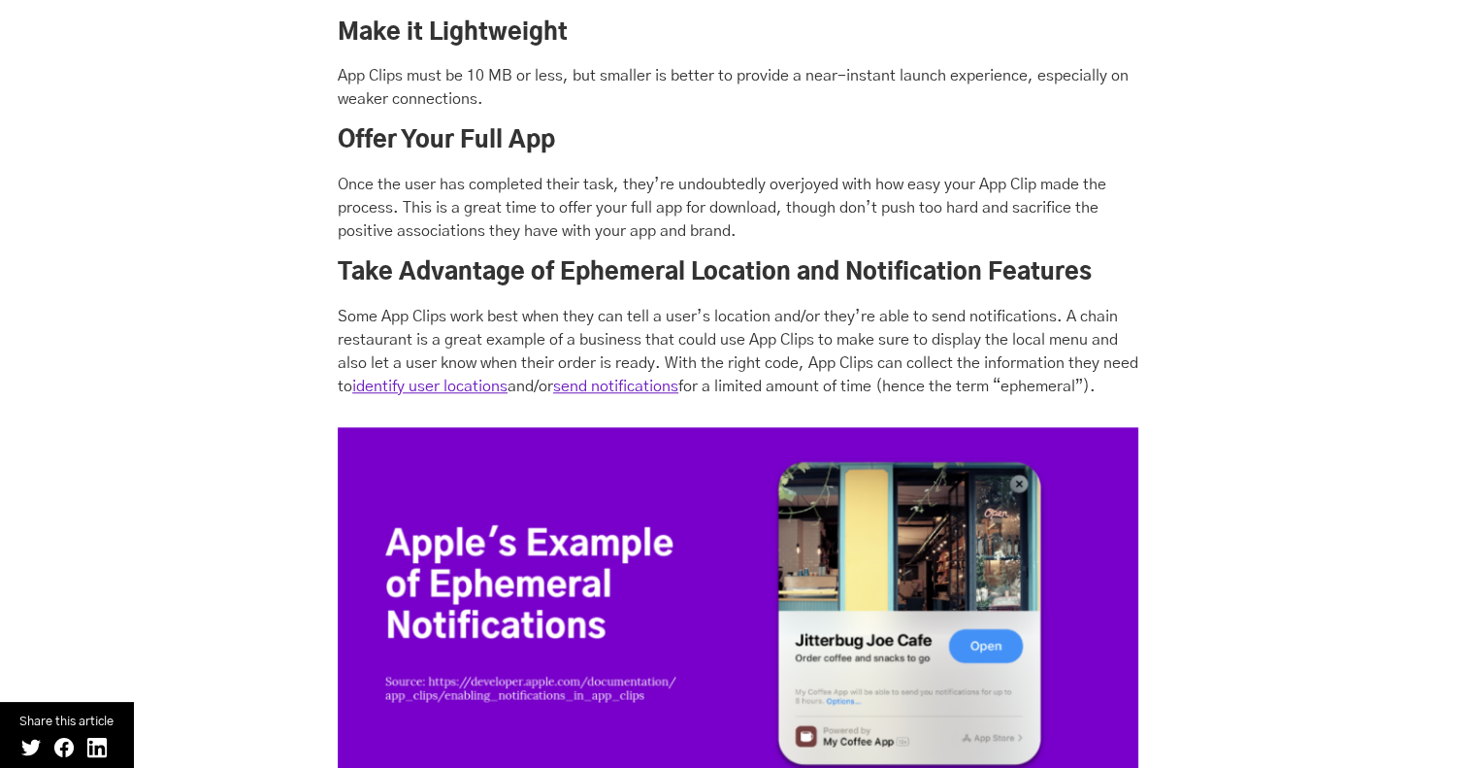
scroll to position [9027, 0]
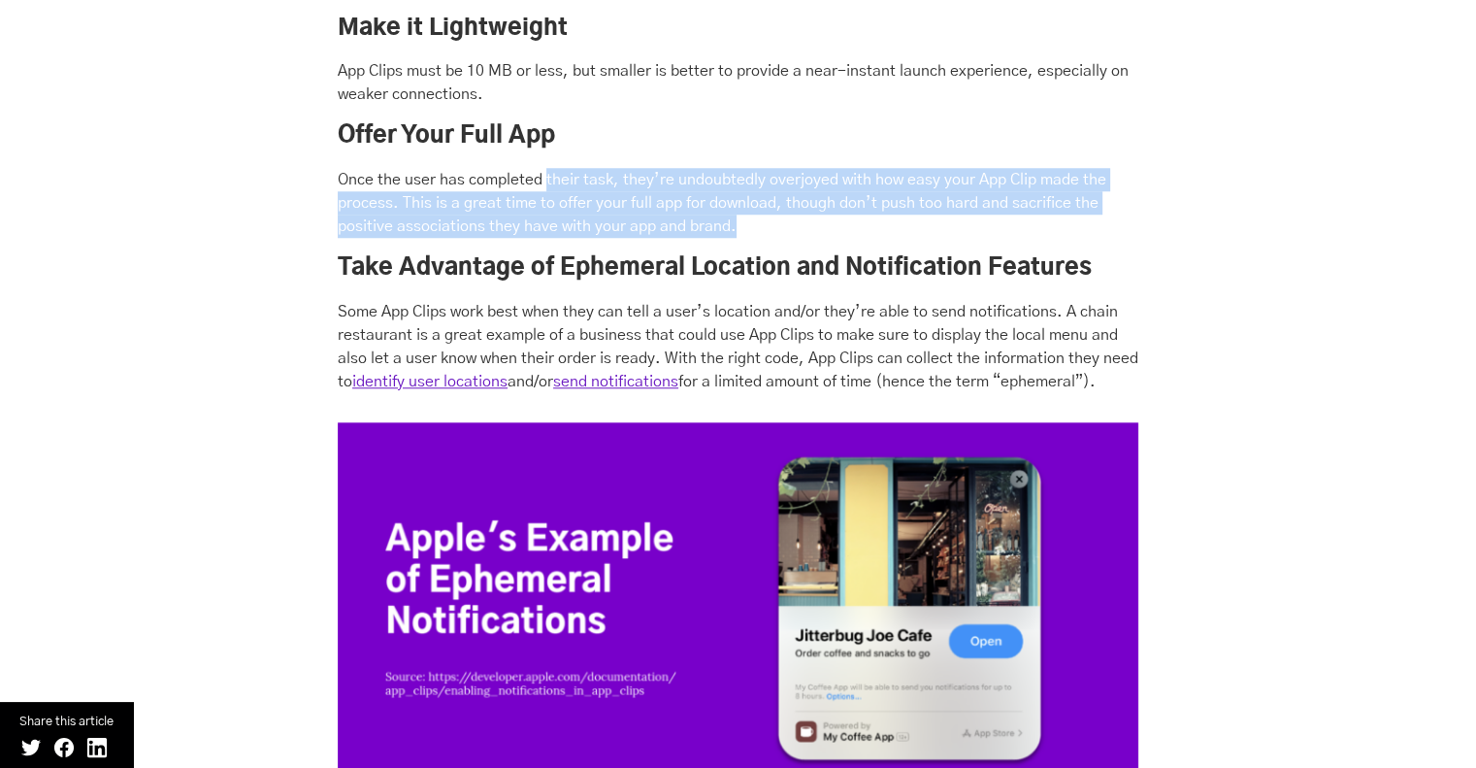
drag, startPoint x: 546, startPoint y: 163, endPoint x: 932, endPoint y: 220, distance: 389.6
click at [932, 220] on div "Best Practices for App Clip Development That We’ve Learned from These Examples …" at bounding box center [738, 138] width 801 height 1548
click at [932, 219] on p "Once the user has completed their task, they’re undoubtedly overjoyed with how …" at bounding box center [738, 203] width 801 height 70
click at [931, 215] on p "Once the user has completed their task, they’re undoubtedly overjoyed with how …" at bounding box center [738, 203] width 801 height 70
click at [995, 228] on p "Once the user has completed their task, they’re undoubtedly overjoyed with how …" at bounding box center [738, 203] width 801 height 70
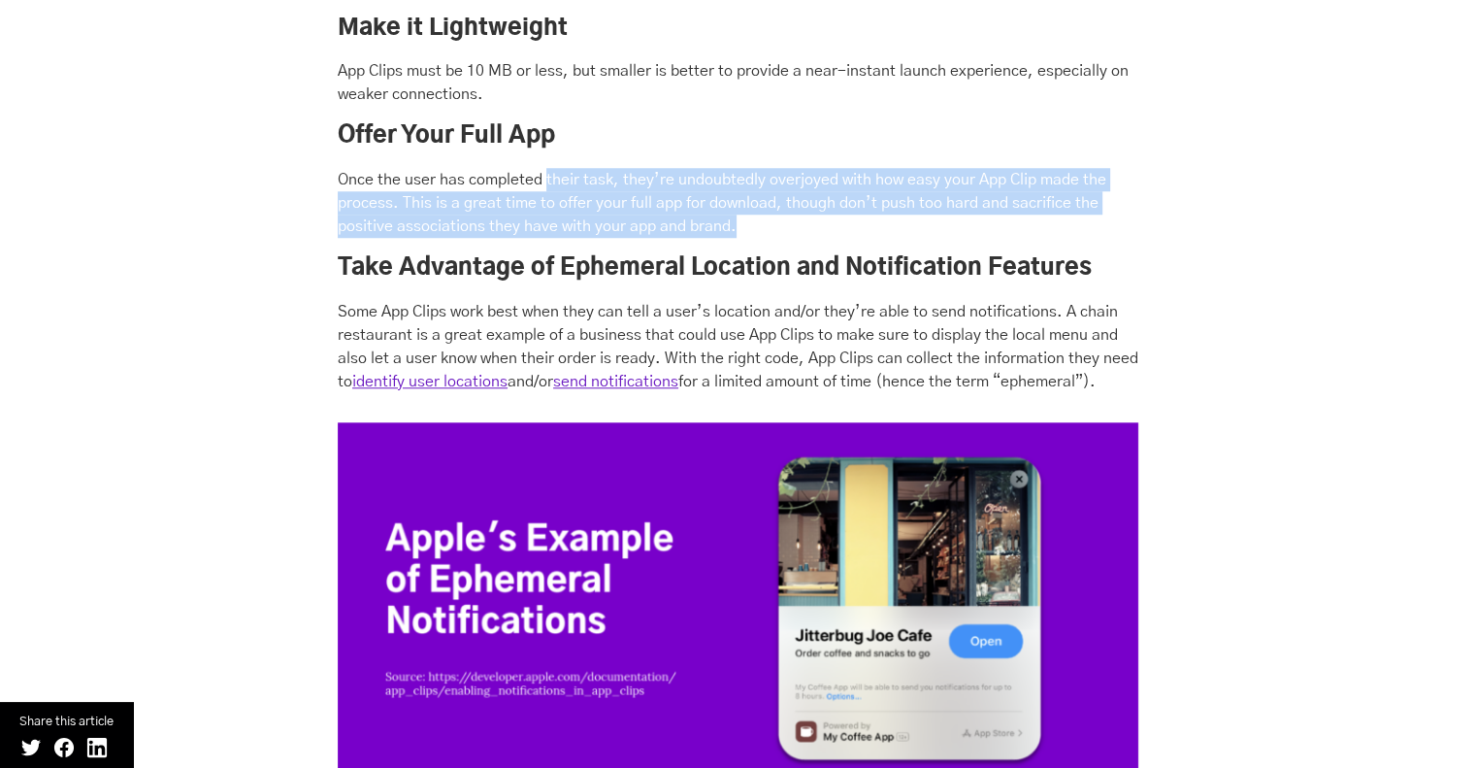
click at [986, 225] on p "Once the user has completed their task, they’re undoubtedly overjoyed with how …" at bounding box center [738, 203] width 801 height 70
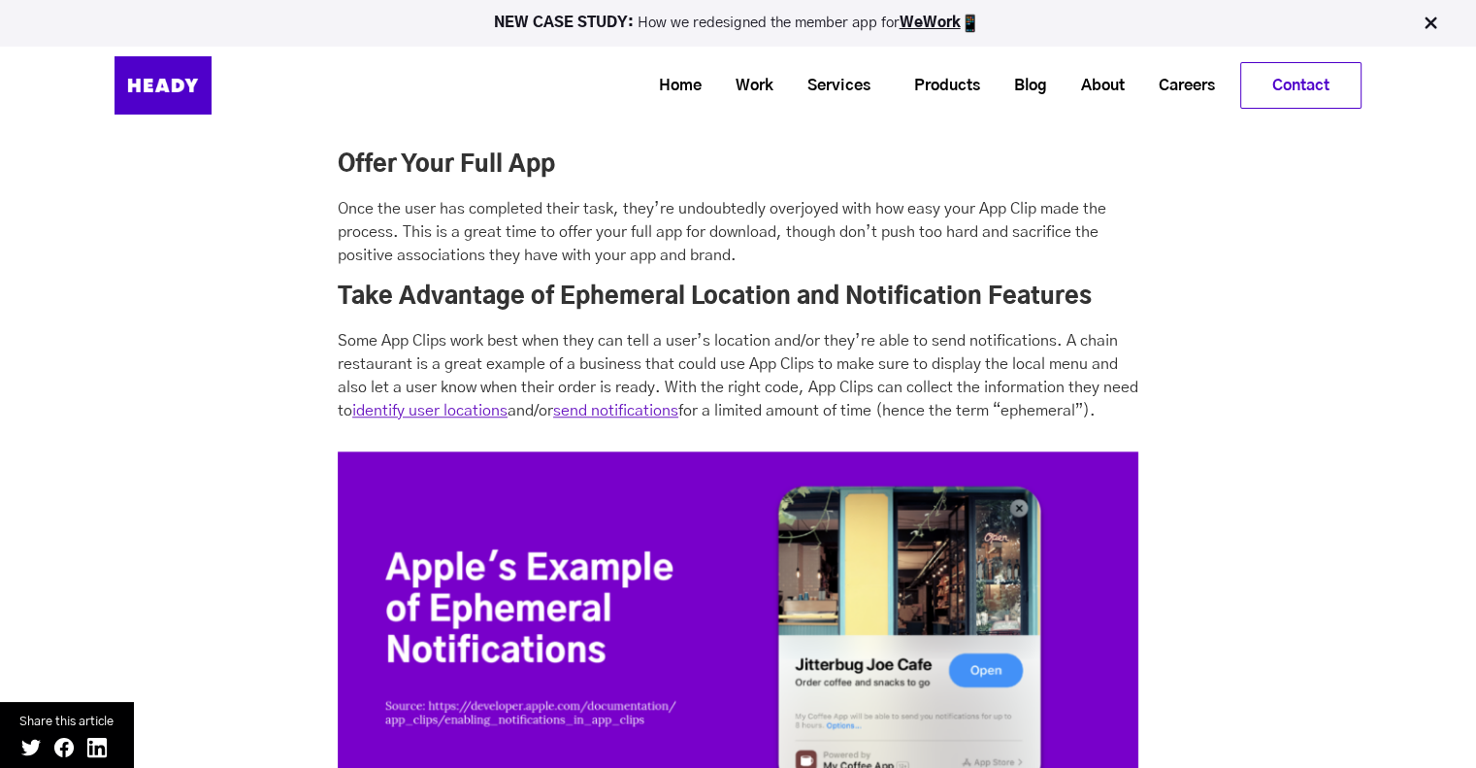
scroll to position [8832, 0]
